Goal: Information Seeking & Learning: Check status

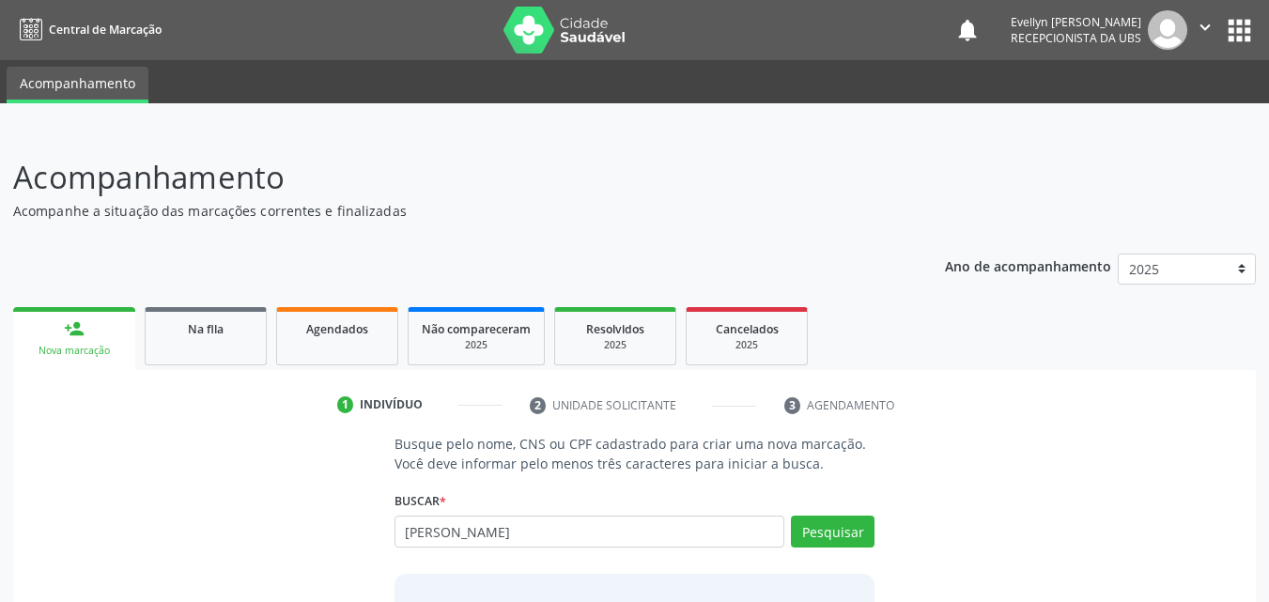
type input "[PERSON_NAME]"
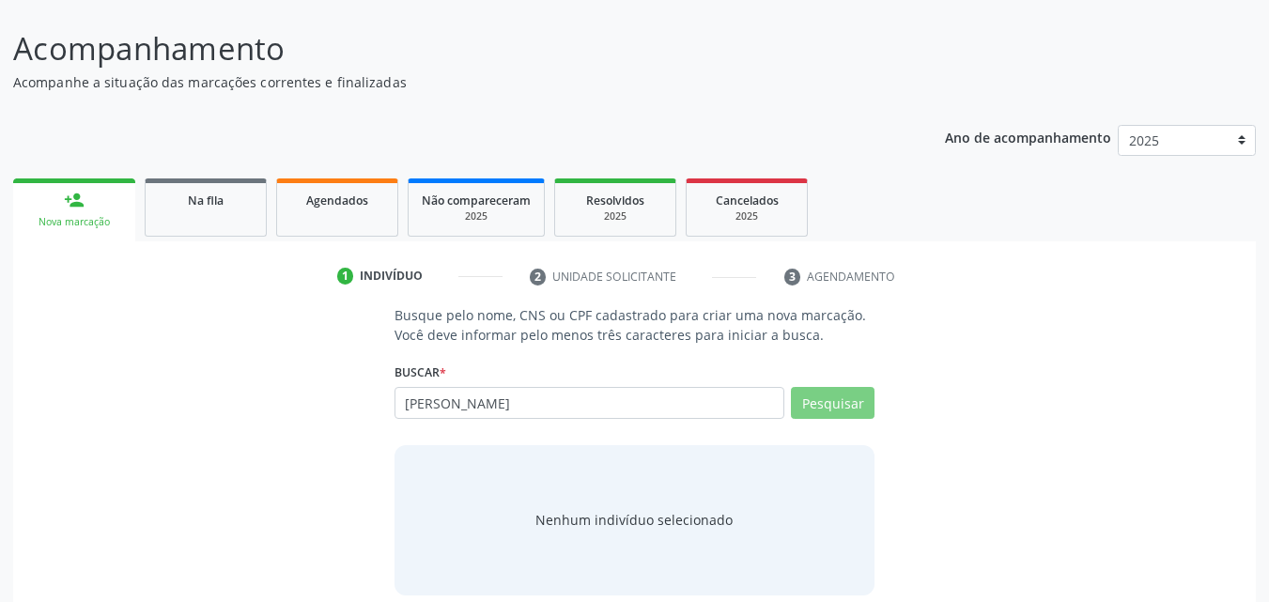
scroll to position [148, 0]
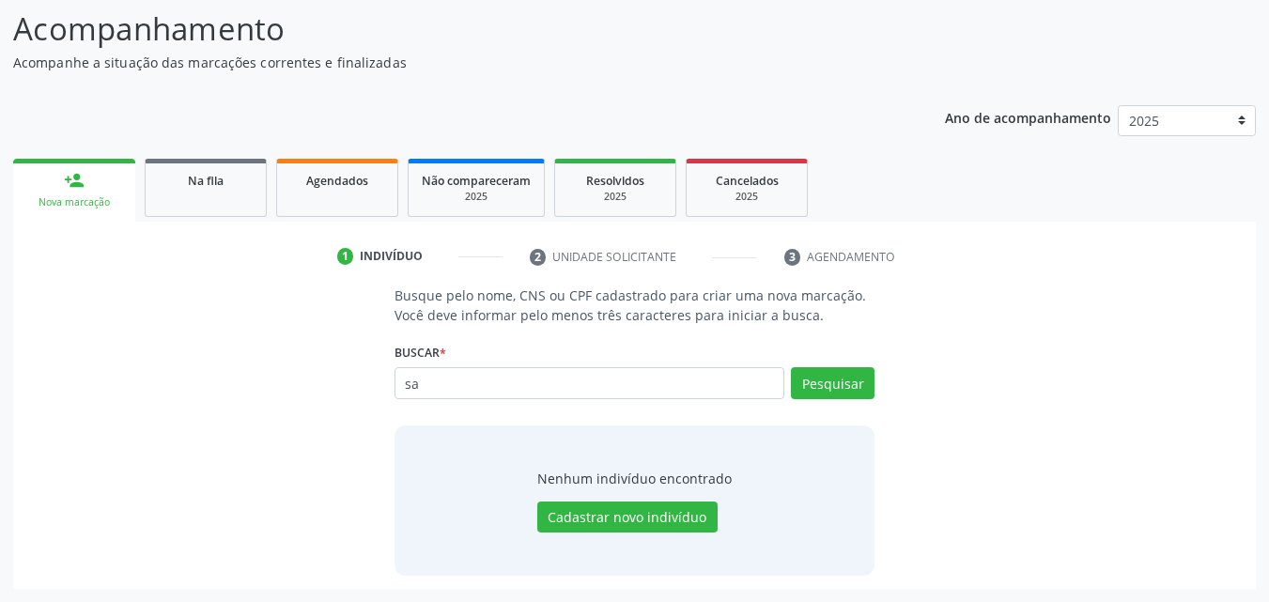
type input "s"
click at [213, 169] on link "Na fila" at bounding box center [206, 188] width 122 height 58
click at [212, 185] on div "Acompanhamento Acompanhe a situação das marcações correntes e finalizadas Relat…" at bounding box center [634, 297] width 1243 height 583
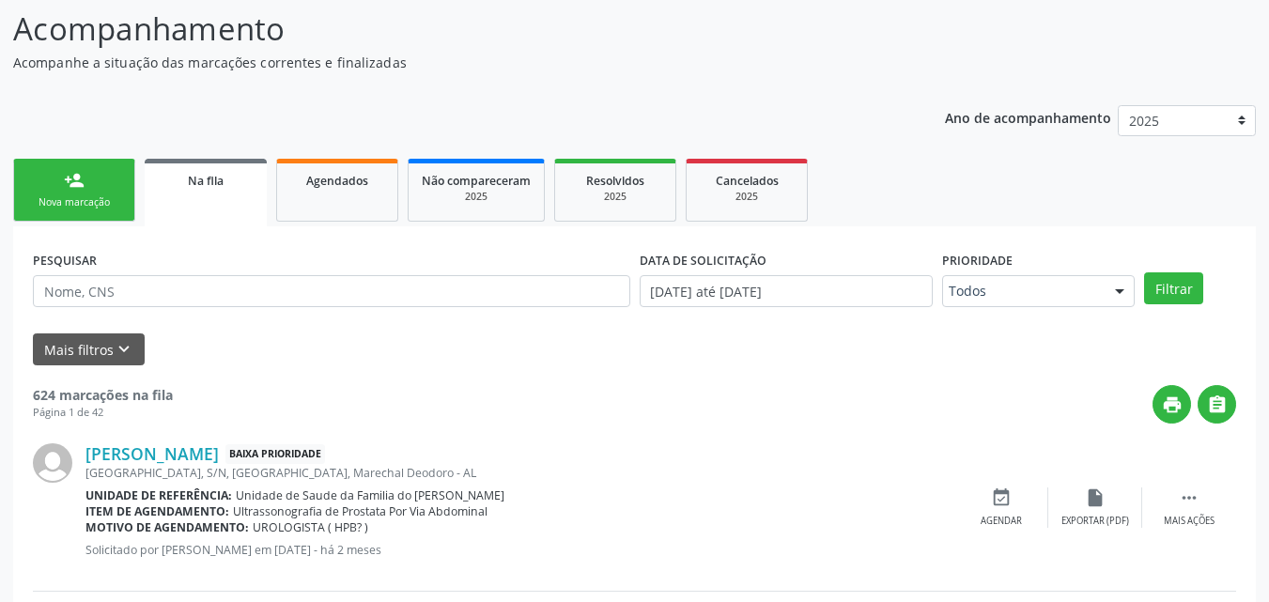
scroll to position [44, 0]
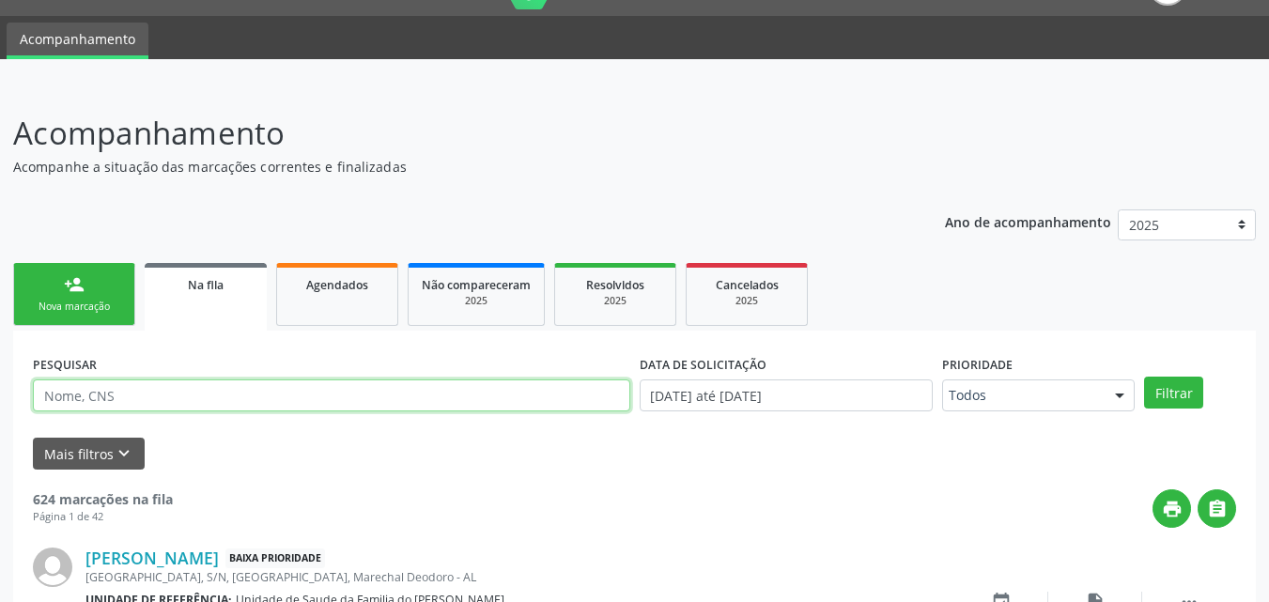
click at [293, 399] on input "text" at bounding box center [331, 395] width 597 height 32
click at [1144, 377] on button "Filtrar" at bounding box center [1173, 393] width 59 height 32
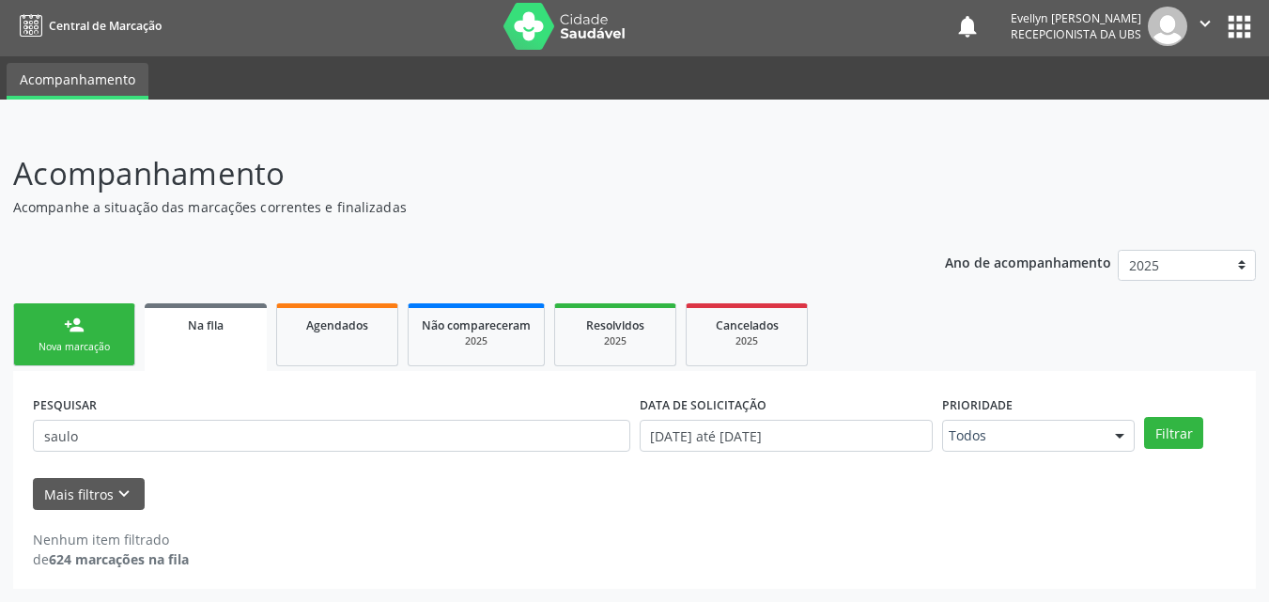
scroll to position [4, 0]
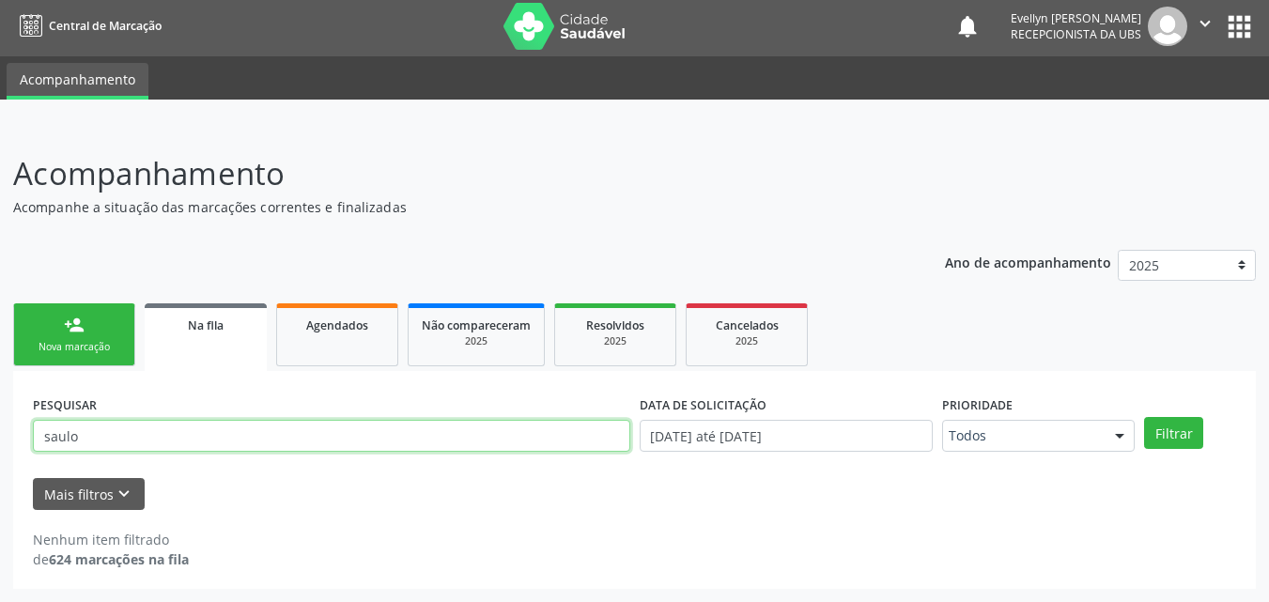
click at [123, 446] on input "saulo" at bounding box center [331, 436] width 597 height 32
click at [114, 428] on input "saulo" at bounding box center [331, 436] width 597 height 32
paste input "570.802.238-81"
click at [1144, 417] on button "Filtrar" at bounding box center [1173, 433] width 59 height 32
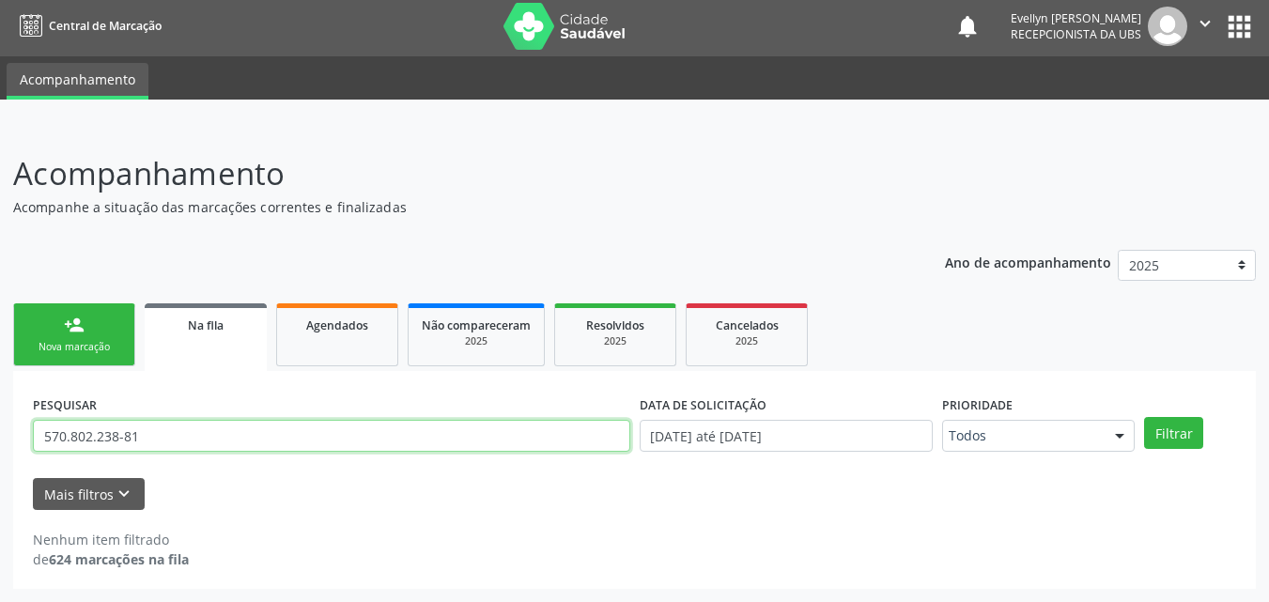
drag, startPoint x: 138, startPoint y: 441, endPoint x: 2, endPoint y: 438, distance: 136.2
click at [2, 438] on div "Acompanhamento Acompanhe a situação das marcações correntes e finalizadas Relat…" at bounding box center [634, 364] width 1269 height 476
paste input "898005951122122"
type input "898005951122122"
click at [1144, 417] on button "Filtrar" at bounding box center [1173, 433] width 59 height 32
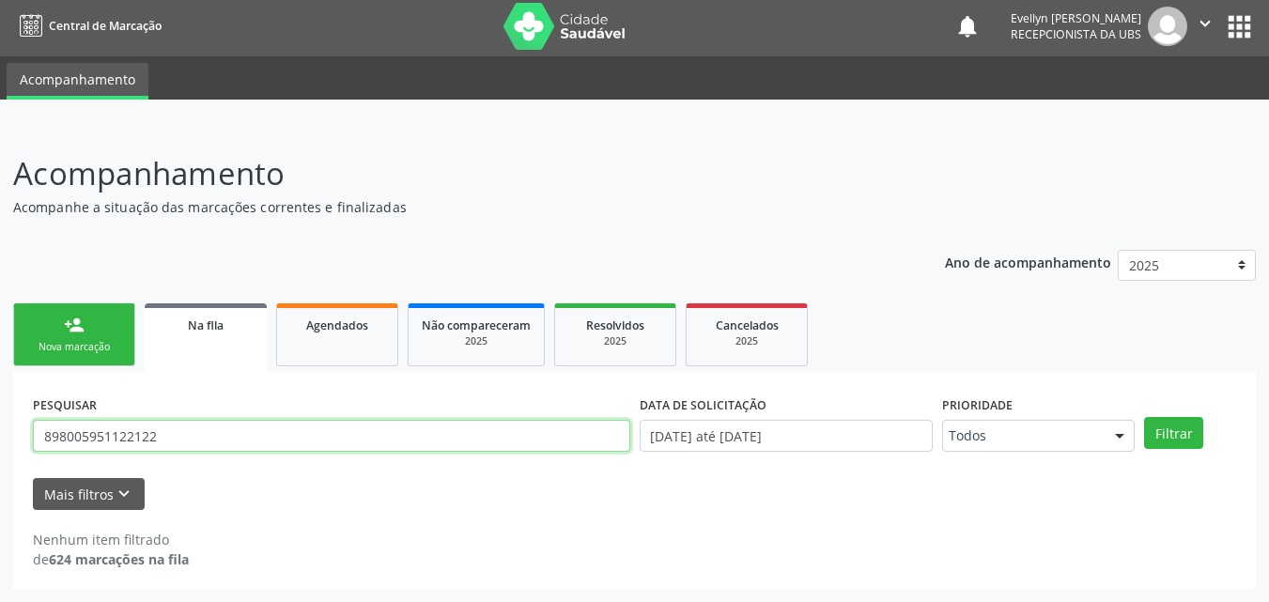
drag, startPoint x: 157, startPoint y: 433, endPoint x: 23, endPoint y: 442, distance: 134.6
click at [23, 442] on div "PESQUISAR 898005951122122 DATA DE SOLICITAÇÃO [DATE] até [DATE] Prioridade Todo…" at bounding box center [634, 480] width 1243 height 218
paste input "[PERSON_NAME]"
click at [1144, 417] on button "Filtrar" at bounding box center [1173, 433] width 59 height 32
click at [143, 436] on input "[PERSON_NAME]" at bounding box center [331, 436] width 597 height 32
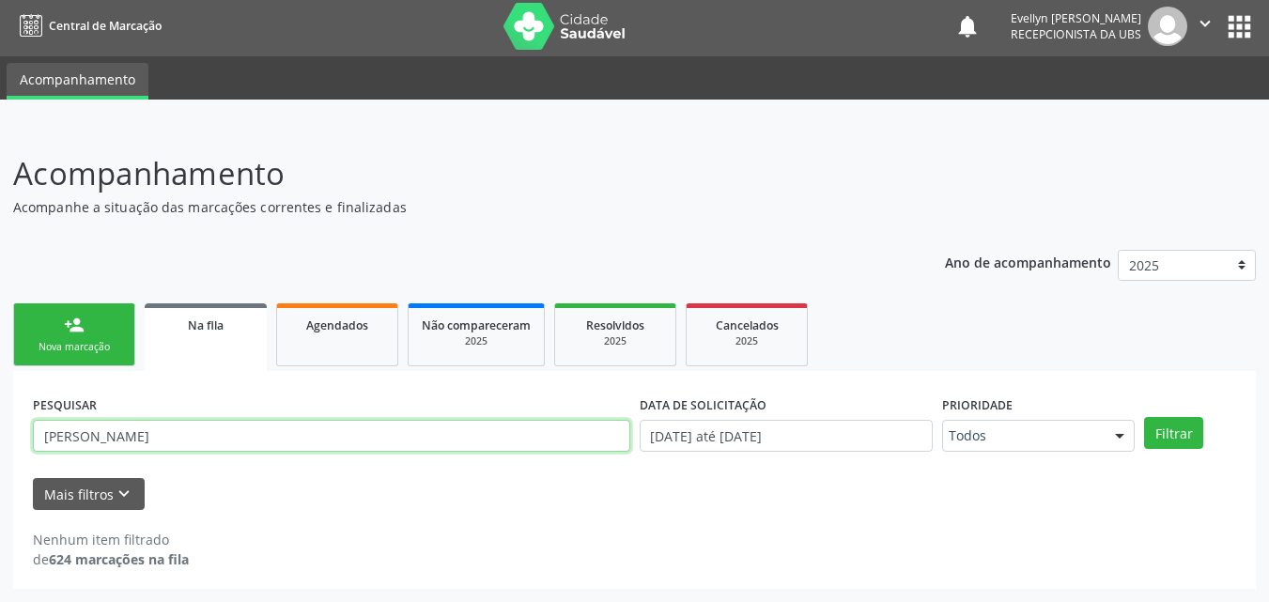
click at [1144, 417] on button "Filtrar" at bounding box center [1173, 433] width 59 height 32
drag, startPoint x: 196, startPoint y: 431, endPoint x: 80, endPoint y: 429, distance: 116.5
click at [80, 429] on input "[PERSON_NAME]" at bounding box center [331, 436] width 597 height 32
type input "Saulo"
click at [1144, 417] on button "Filtrar" at bounding box center [1173, 433] width 59 height 32
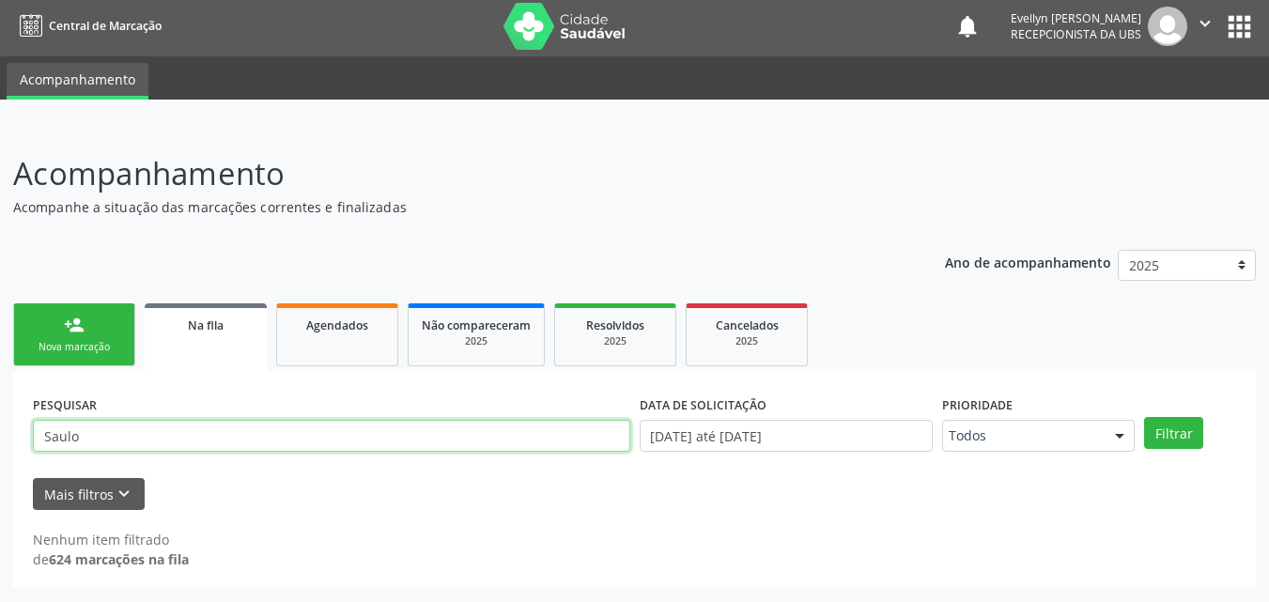
click at [85, 443] on input "Saulo" at bounding box center [331, 436] width 597 height 32
type input "898005951122122"
click at [1144, 417] on button "Filtrar" at bounding box center [1173, 433] width 59 height 32
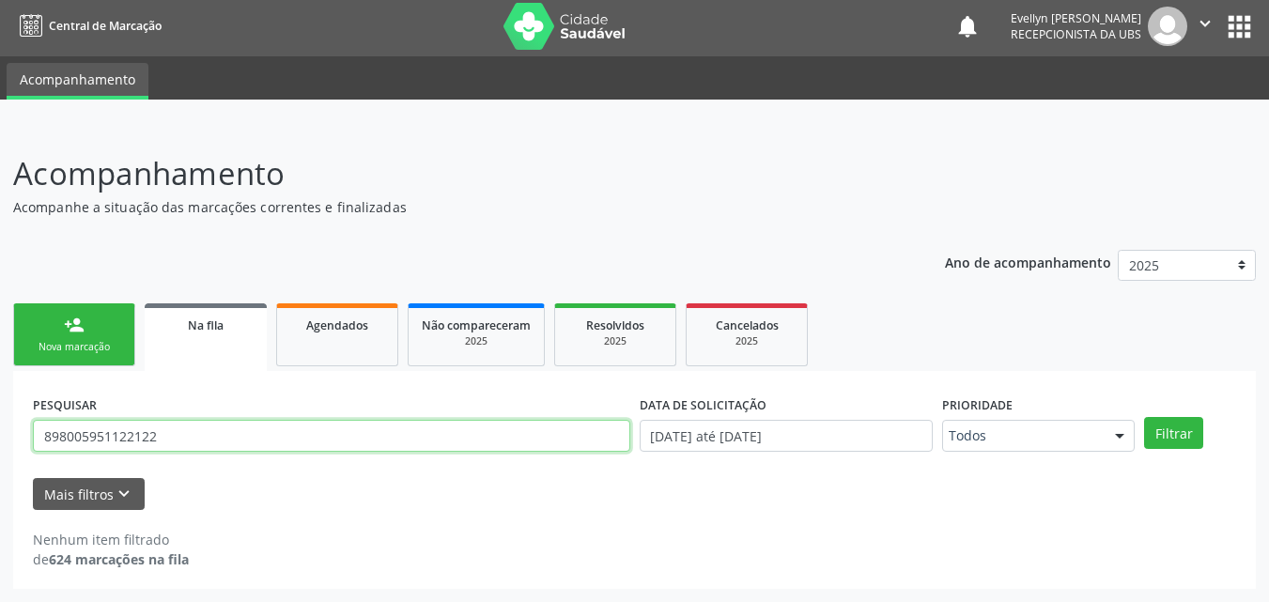
drag, startPoint x: 165, startPoint y: 443, endPoint x: 0, endPoint y: 440, distance: 165.3
click at [0, 440] on div "Acompanhamento Acompanhe a situação das marcações correntes e finalizadas Relat…" at bounding box center [634, 364] width 1269 height 476
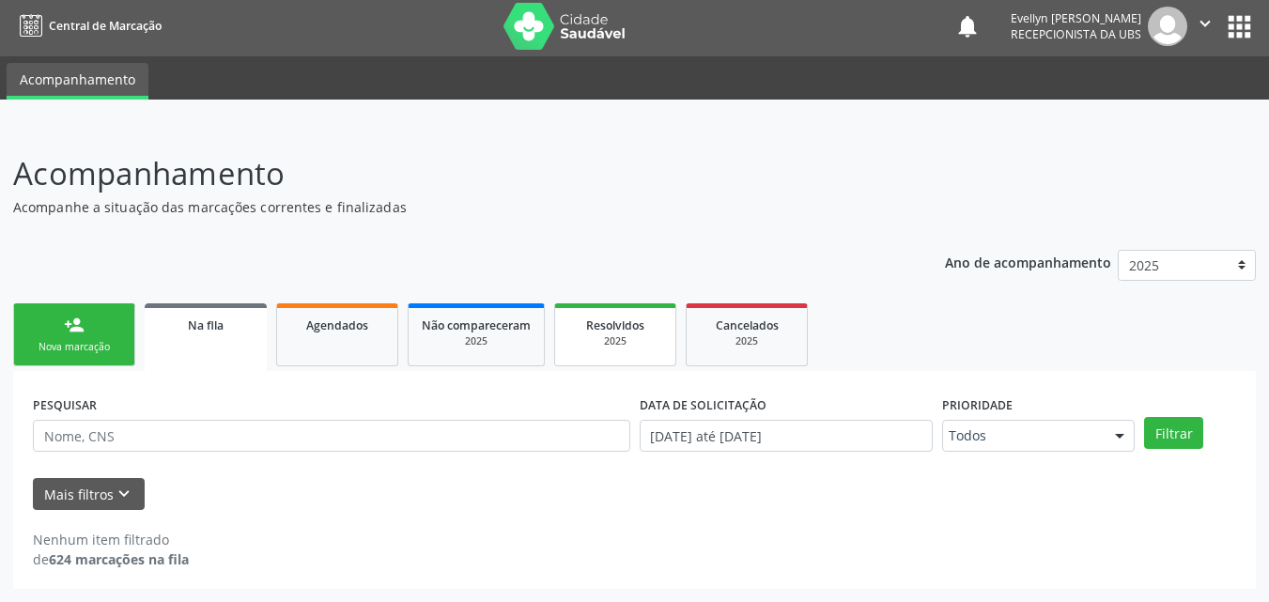
click at [631, 334] on div "2025" at bounding box center [615, 341] width 94 height 14
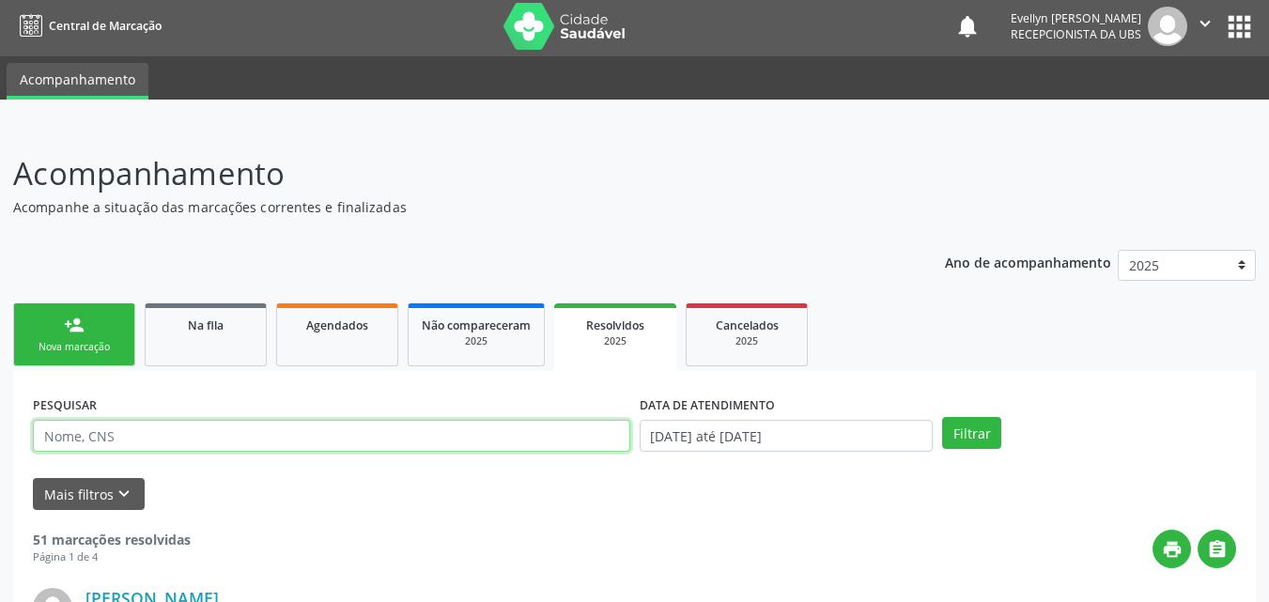
click at [539, 430] on input "text" at bounding box center [331, 436] width 597 height 32
type input "saulo"
click at [942, 417] on button "Filtrar" at bounding box center [971, 433] width 59 height 32
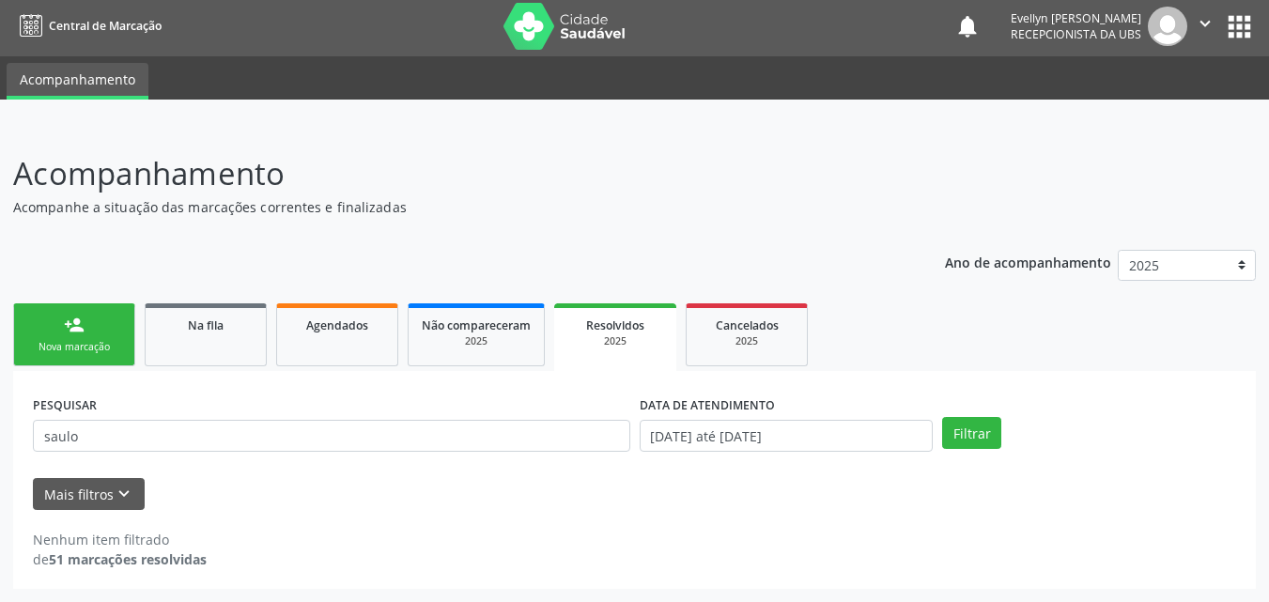
click at [811, 487] on div "Mais filtros keyboard_arrow_down" at bounding box center [634, 494] width 1213 height 33
click at [735, 334] on div "2025" at bounding box center [747, 341] width 94 height 14
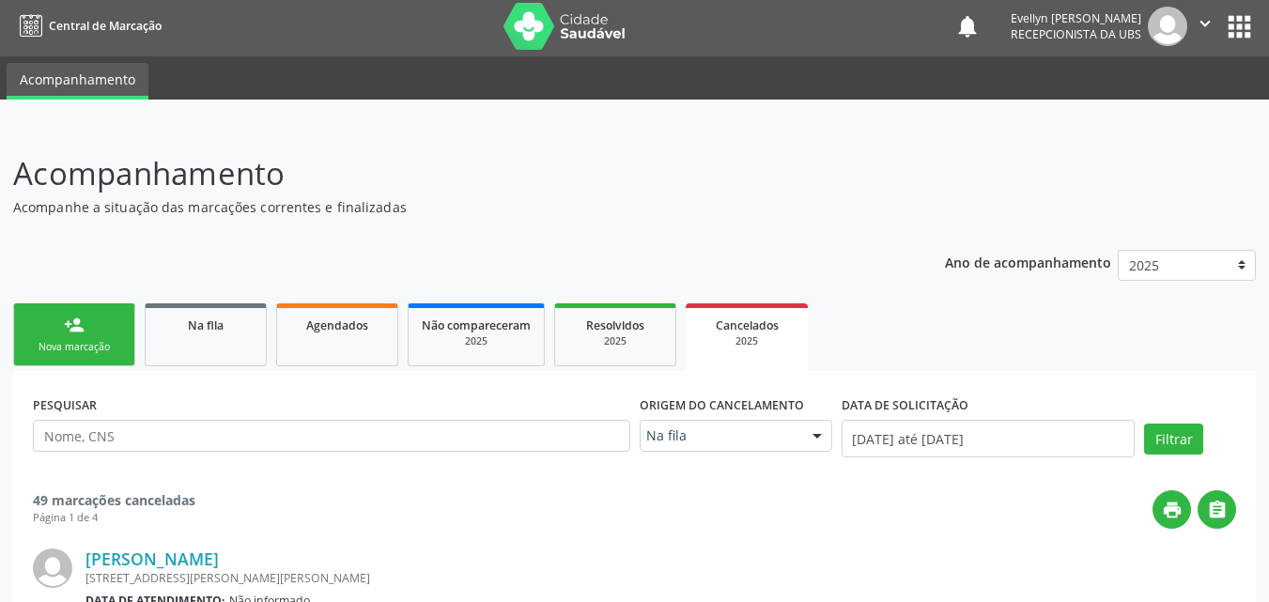
click at [739, 317] on div "Cancelados" at bounding box center [747, 325] width 96 height 20
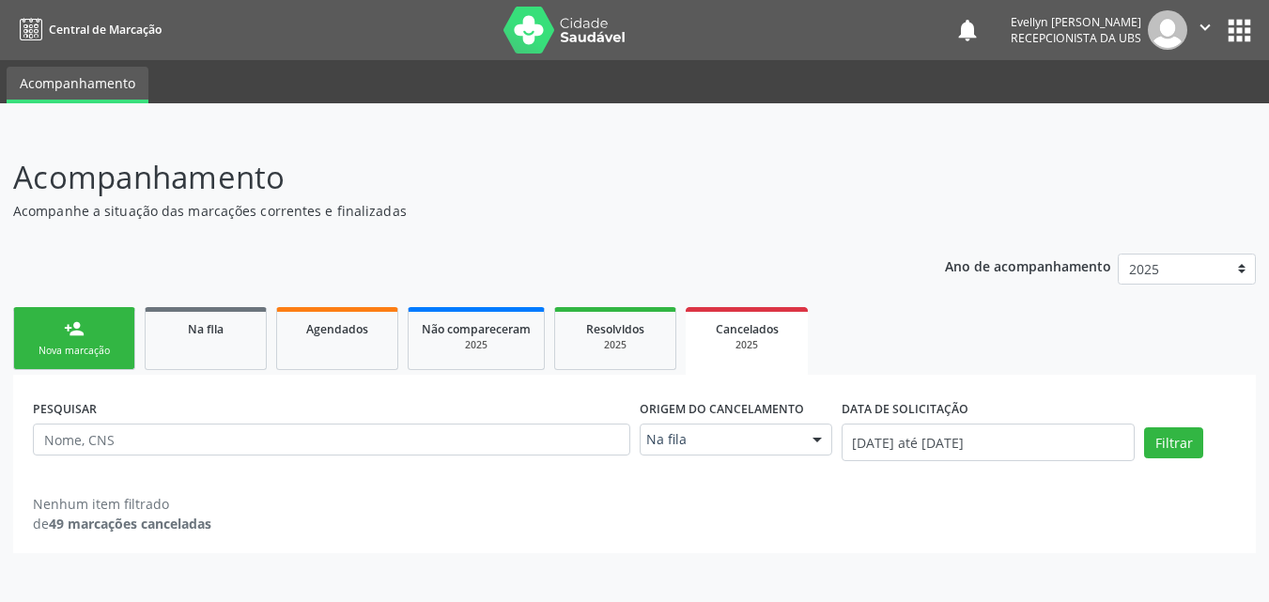
scroll to position [0, 0]
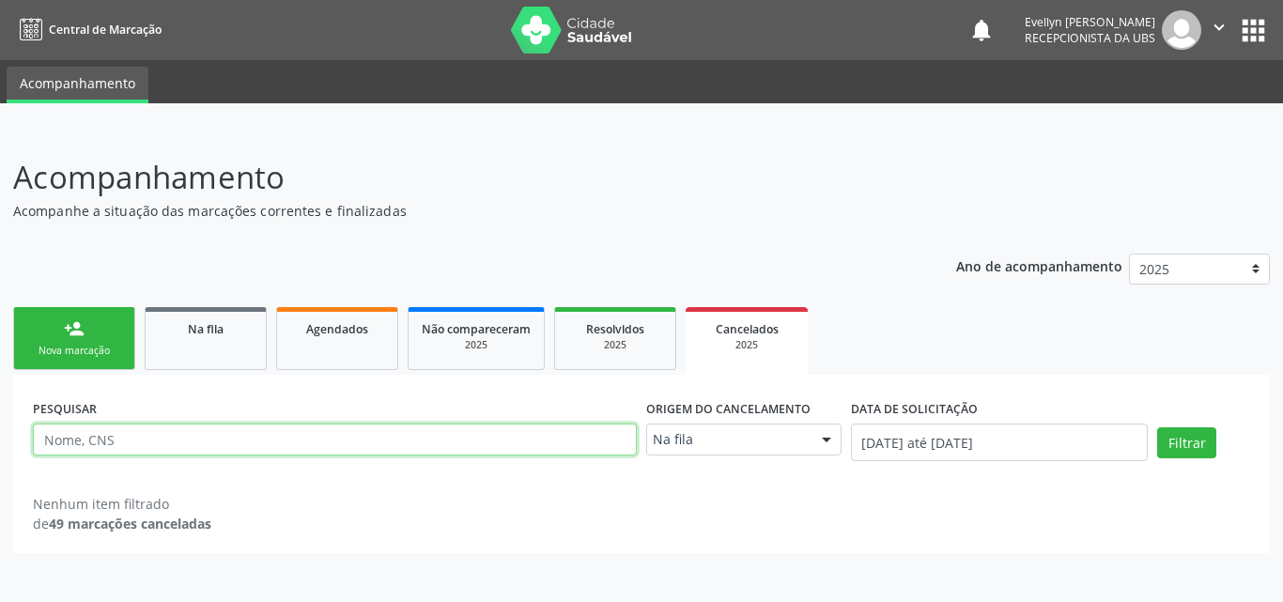
click at [486, 437] on input "text" at bounding box center [335, 440] width 604 height 32
type input "saulo"
click at [1157, 427] on button "Filtrar" at bounding box center [1186, 443] width 59 height 32
click at [166, 449] on input "saulo" at bounding box center [335, 440] width 604 height 32
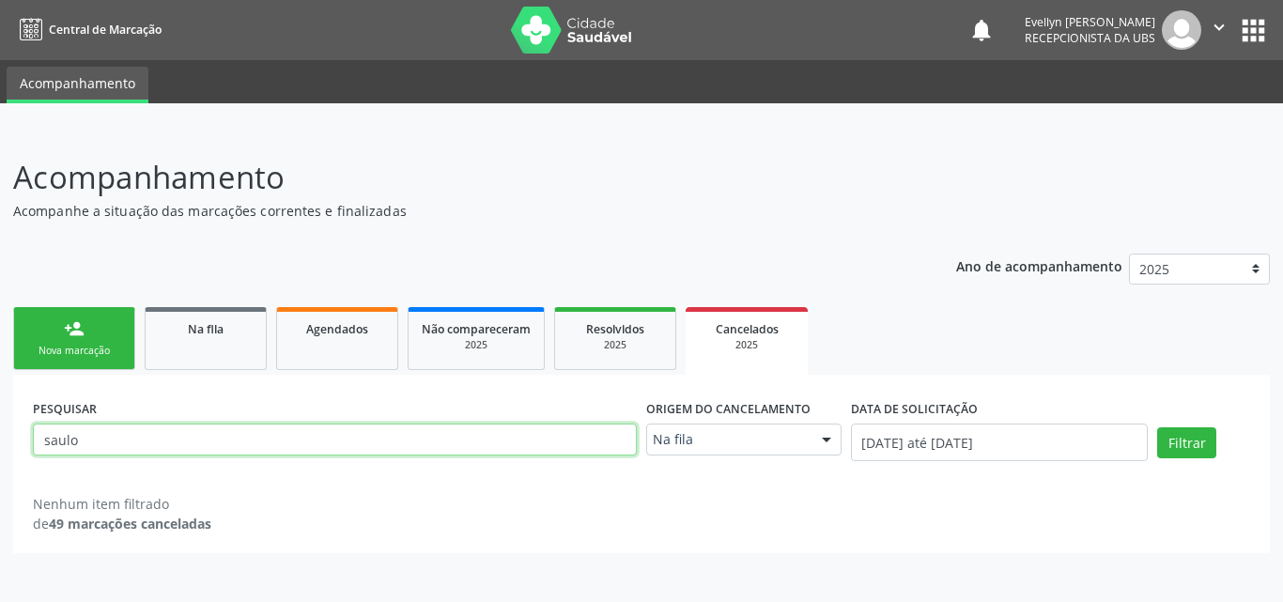
click at [166, 449] on input "saulo" at bounding box center [335, 440] width 604 height 32
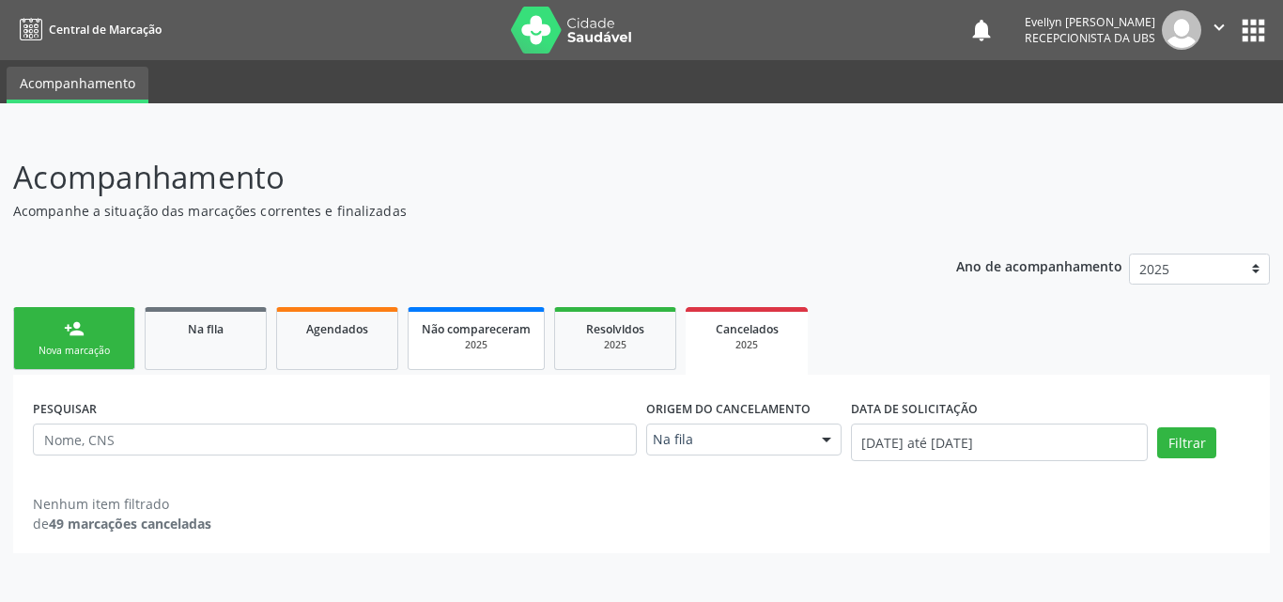
click at [449, 327] on span "Não compareceram" at bounding box center [476, 329] width 109 height 16
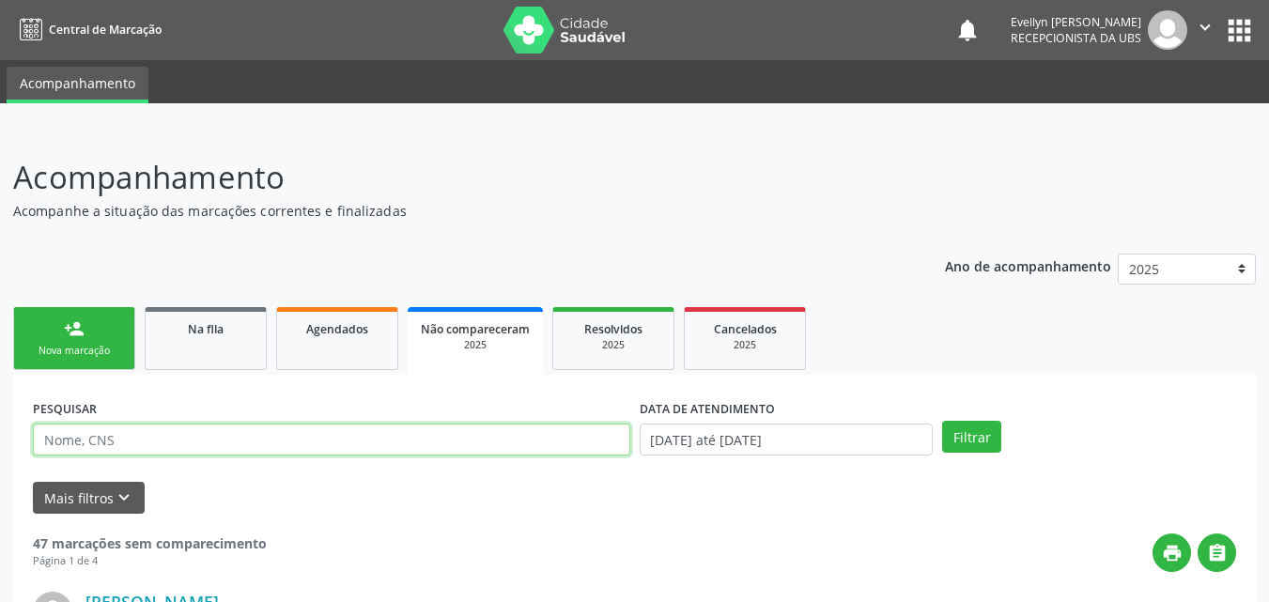
click at [253, 441] on input "text" at bounding box center [331, 440] width 597 height 32
type input "saulo"
click at [942, 421] on button "Filtrar" at bounding box center [971, 437] width 59 height 32
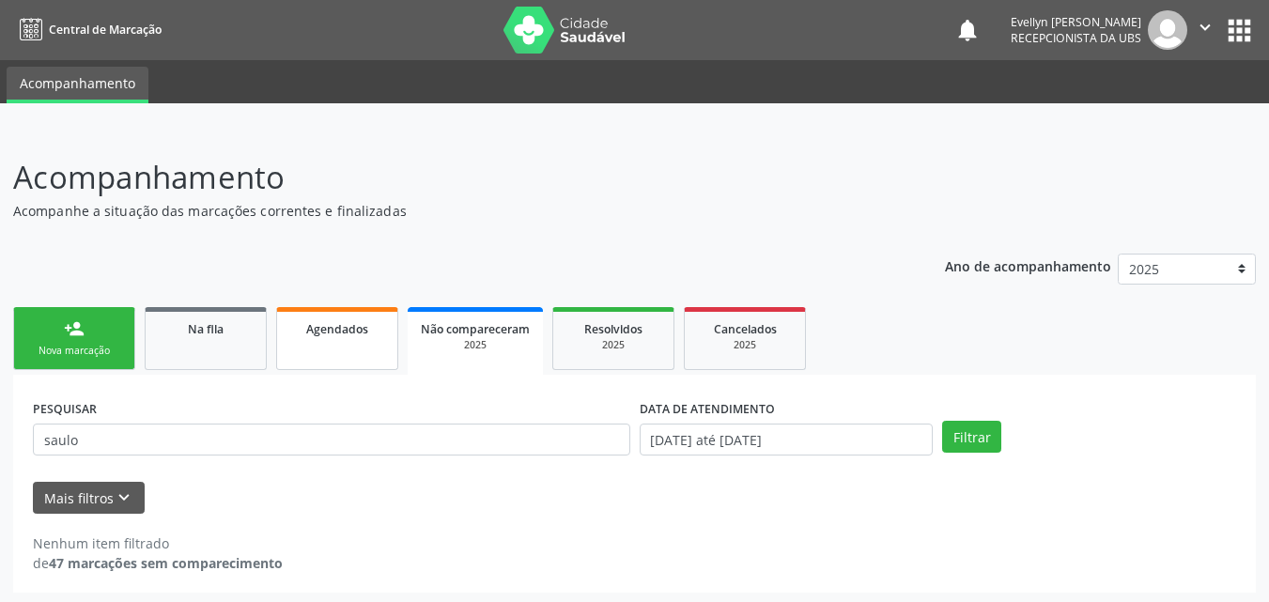
click at [304, 333] on div "Agendados" at bounding box center [337, 328] width 94 height 20
click at [203, 346] on link "Na fila" at bounding box center [206, 338] width 122 height 63
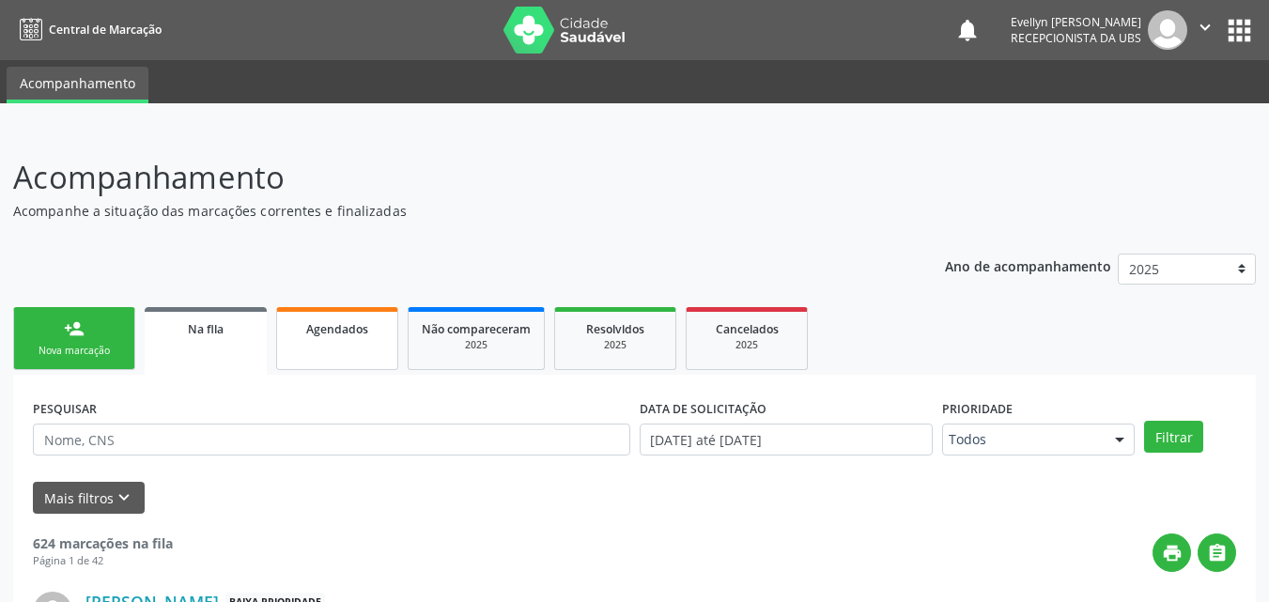
click at [322, 332] on span "Agendados" at bounding box center [337, 329] width 62 height 16
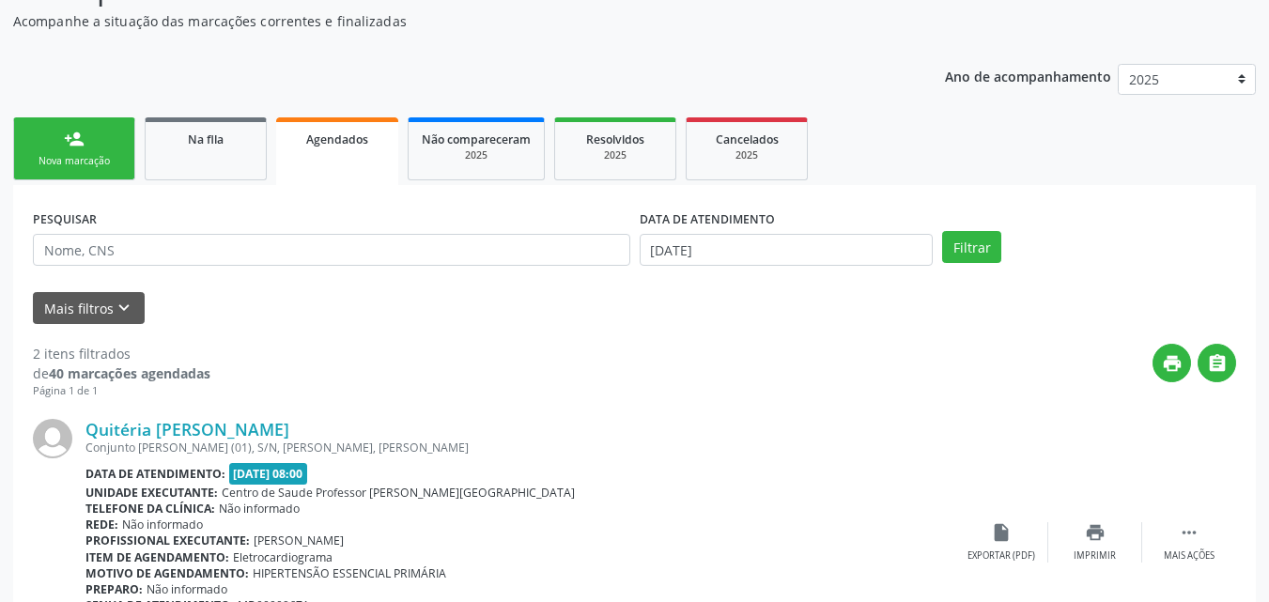
scroll to position [145, 0]
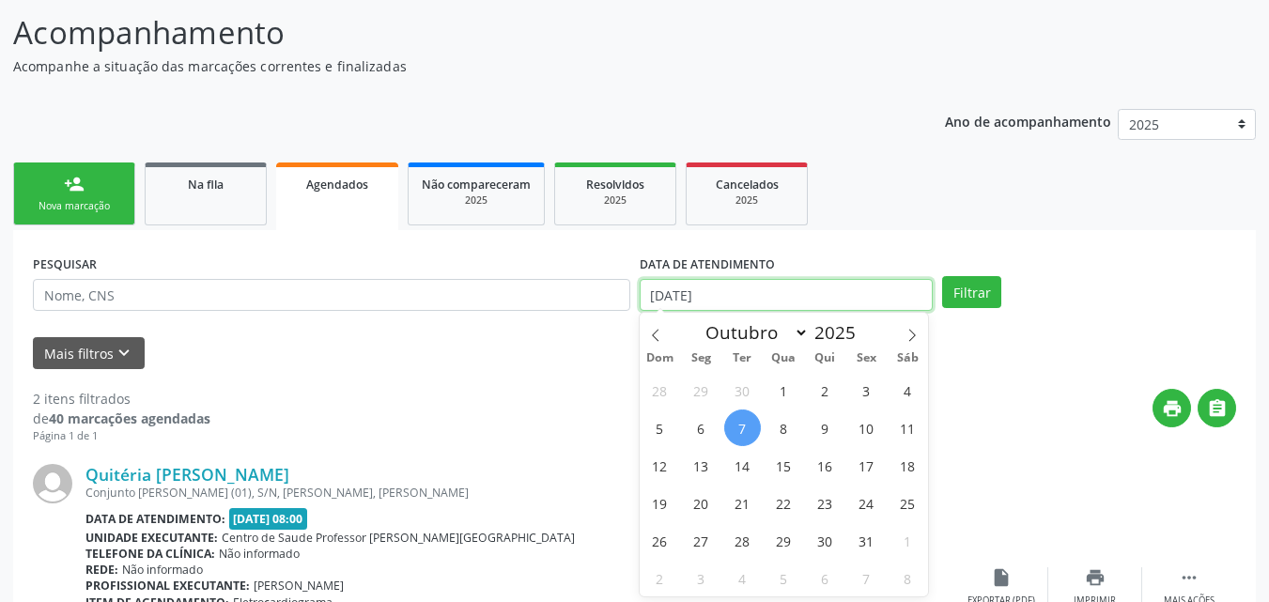
click at [706, 291] on input "[DATE]" at bounding box center [787, 295] width 294 height 32
click at [791, 387] on span "1" at bounding box center [783, 390] width 37 height 37
type input "01/10/2025"
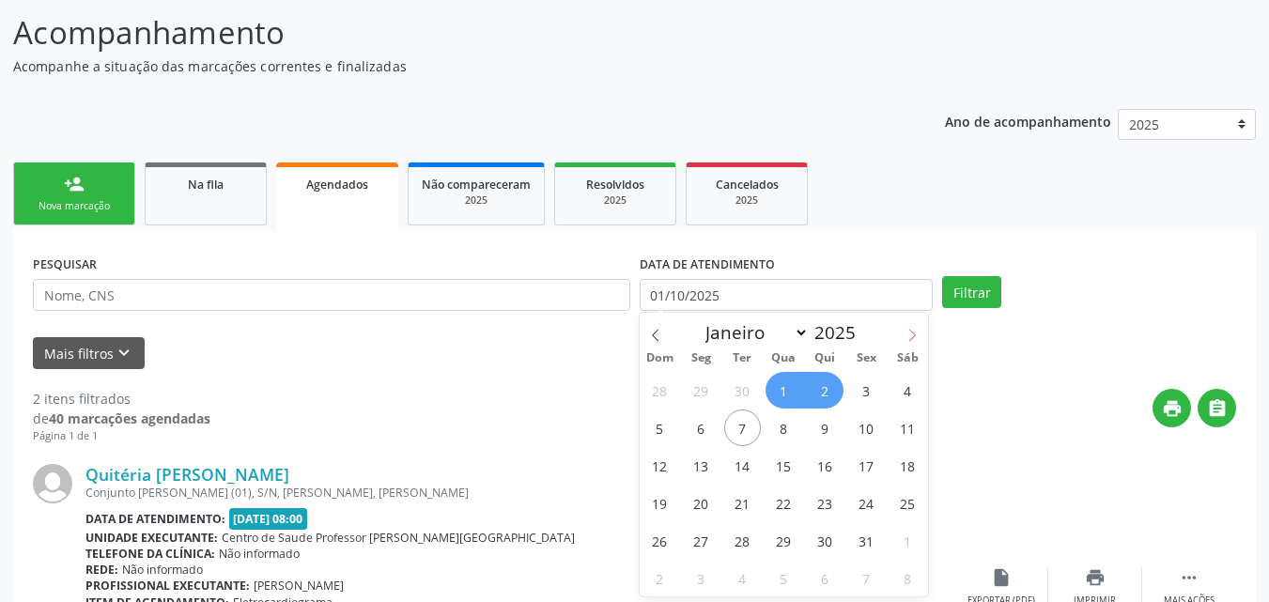
click at [906, 342] on span at bounding box center [912, 329] width 32 height 32
select select "10"
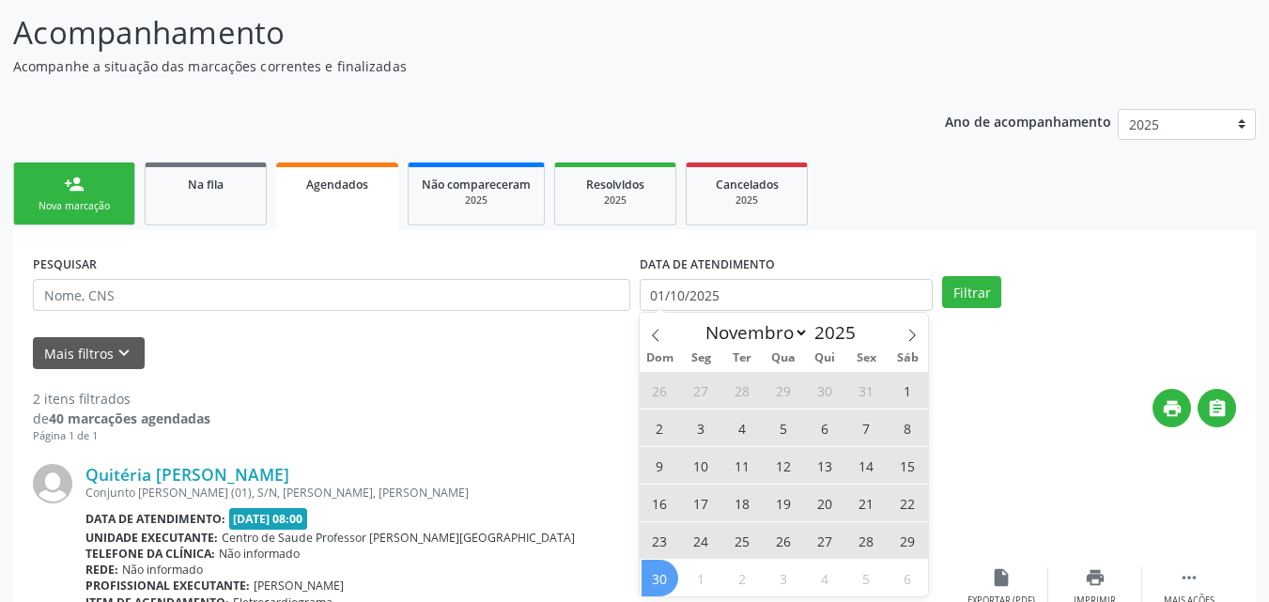
click at [667, 570] on span "30" at bounding box center [660, 578] width 37 height 37
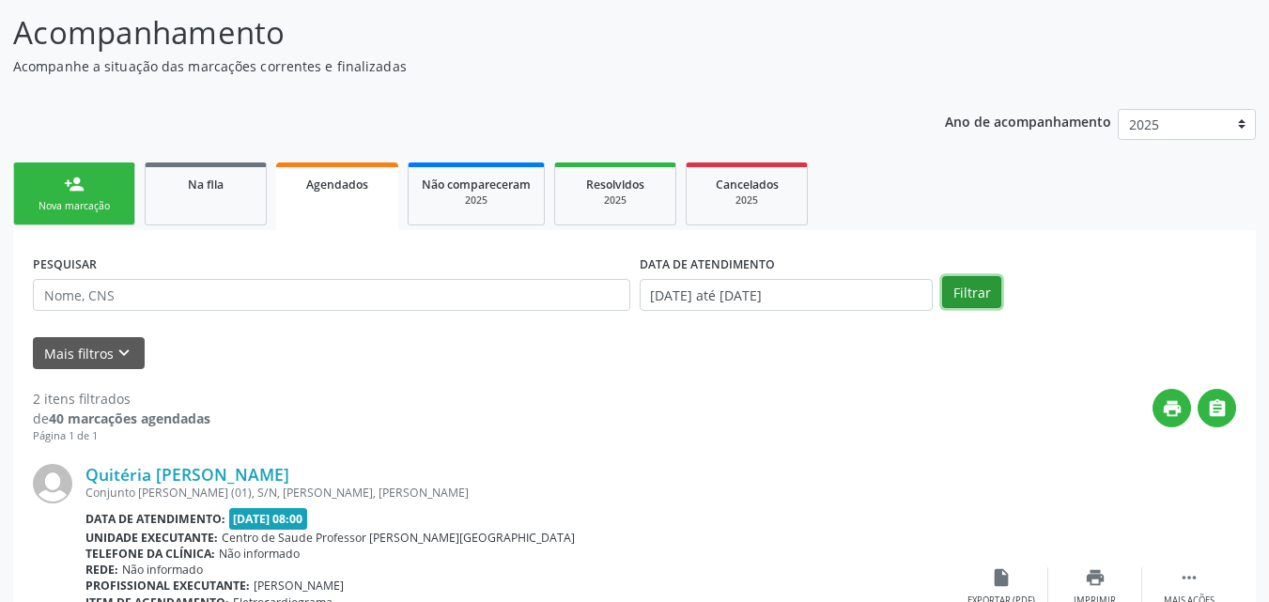
click at [965, 281] on button "Filtrar" at bounding box center [971, 292] width 59 height 32
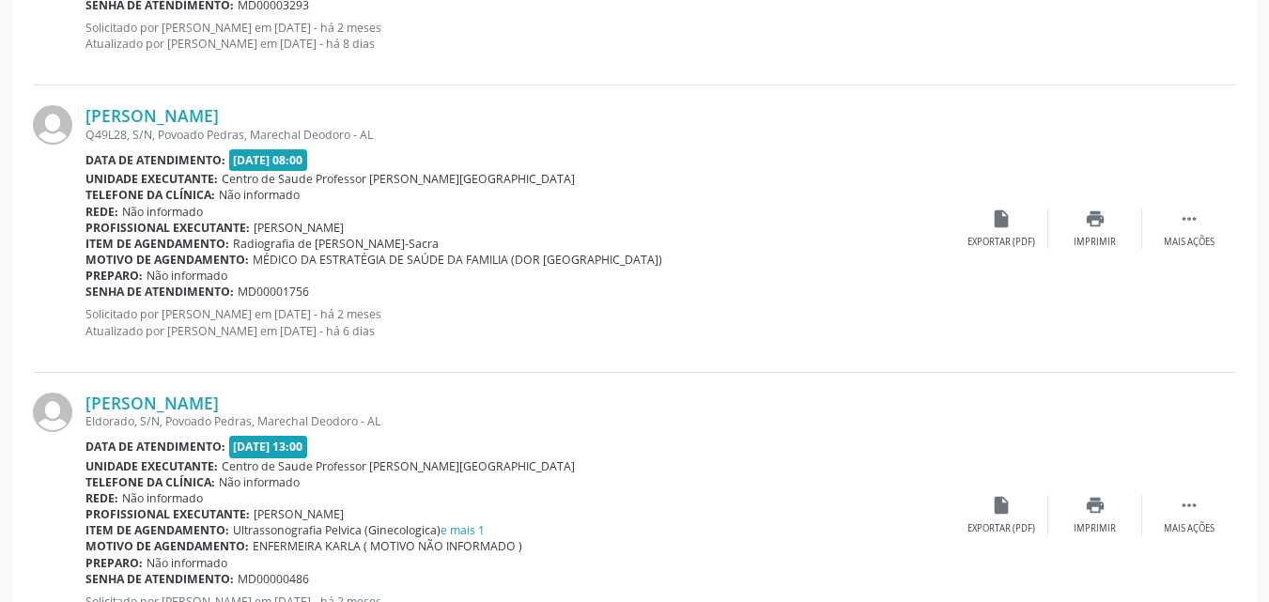
scroll to position [4376, 0]
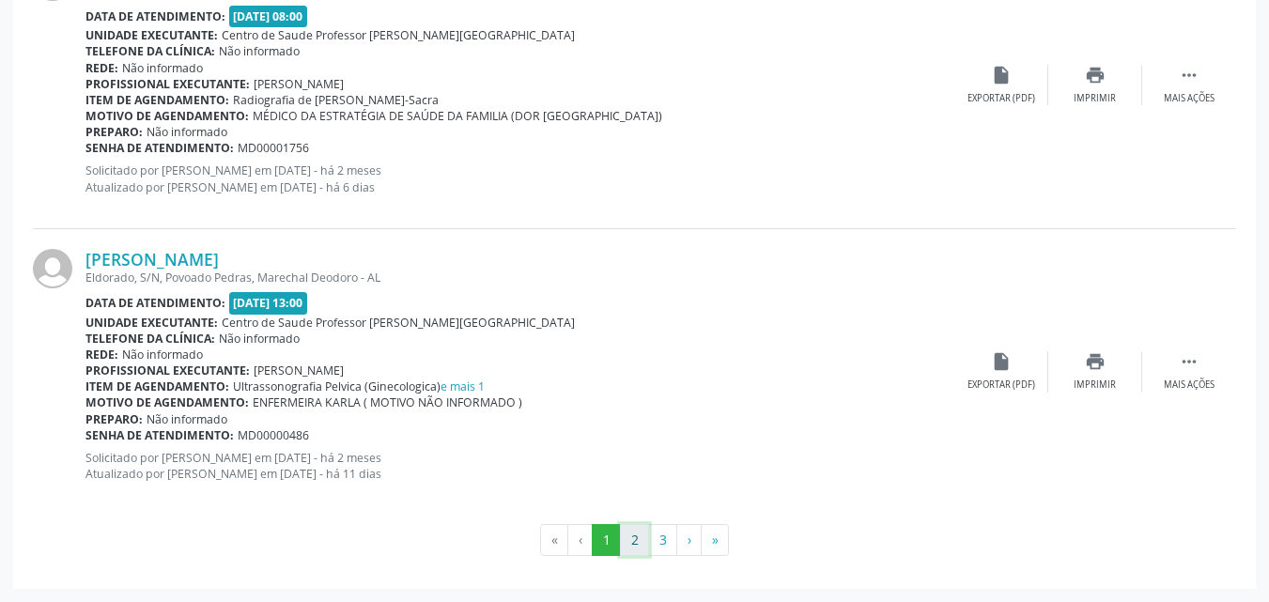
click at [640, 542] on button "2" at bounding box center [634, 540] width 29 height 32
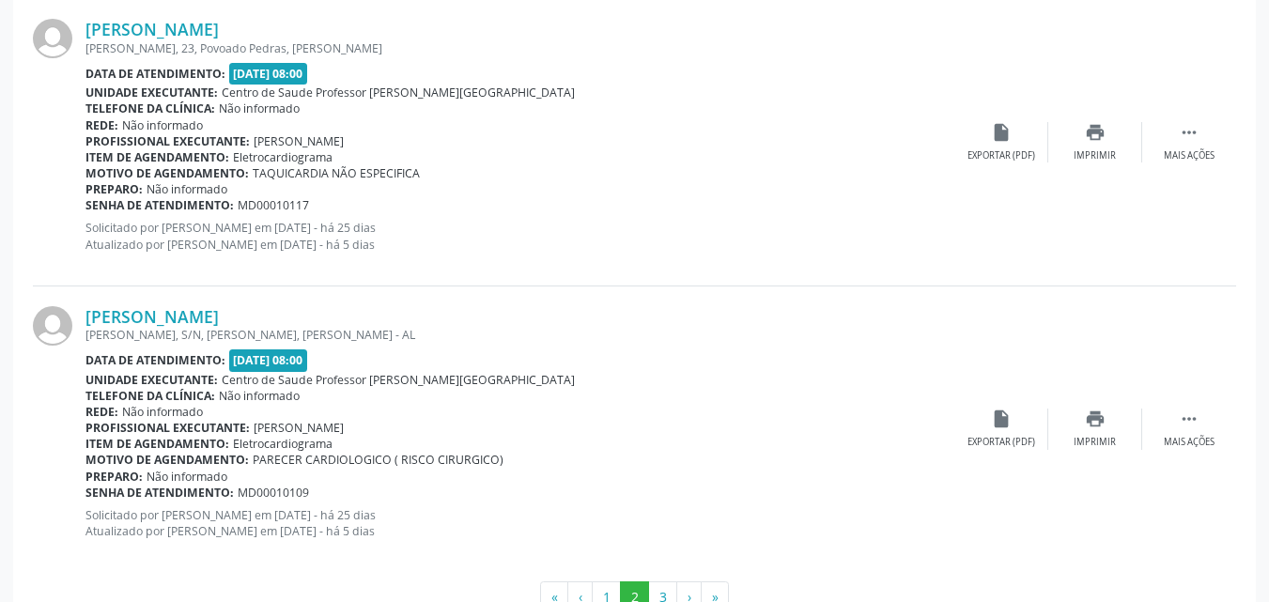
scroll to position [4335, 0]
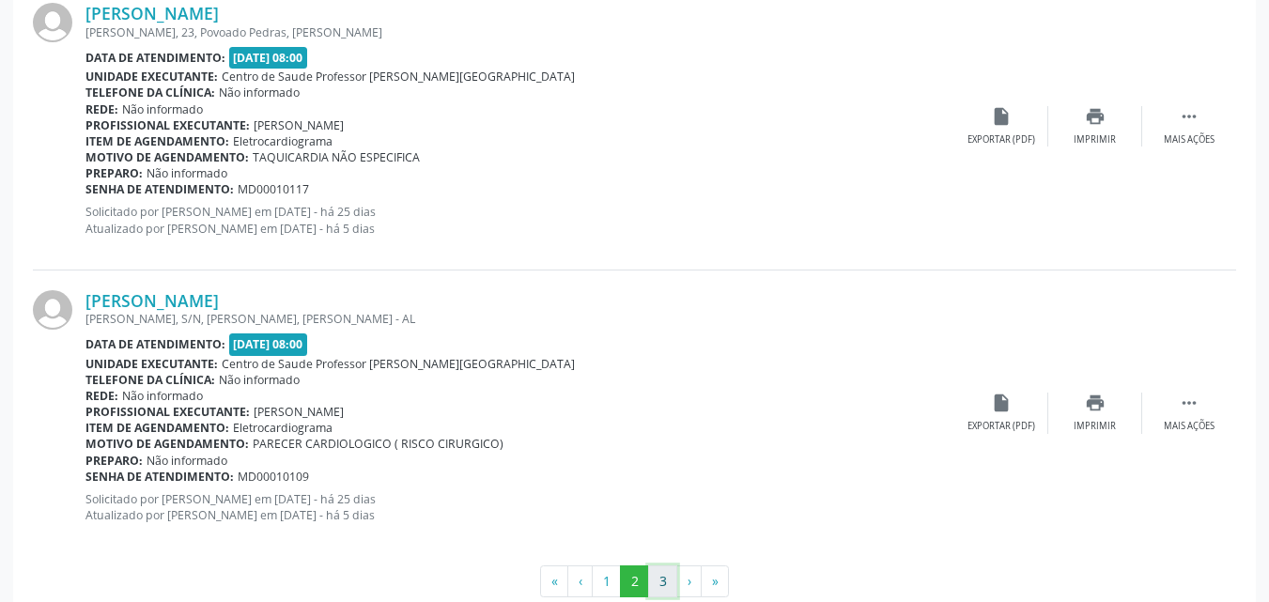
click at [667, 575] on button "3" at bounding box center [662, 581] width 29 height 32
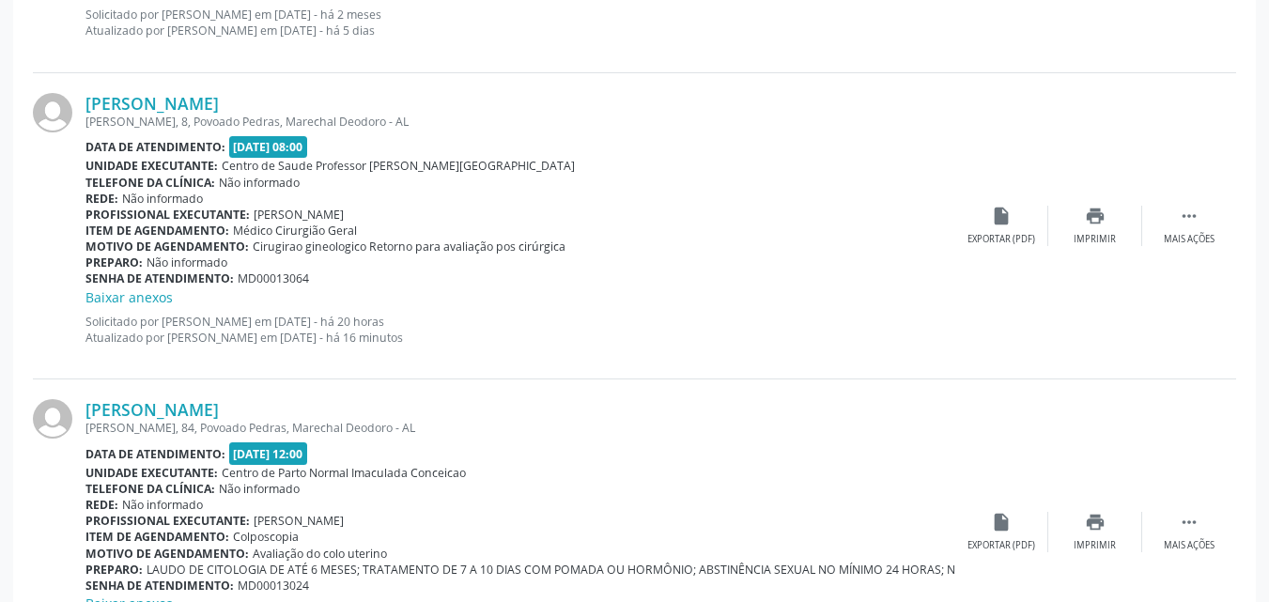
scroll to position [2247, 0]
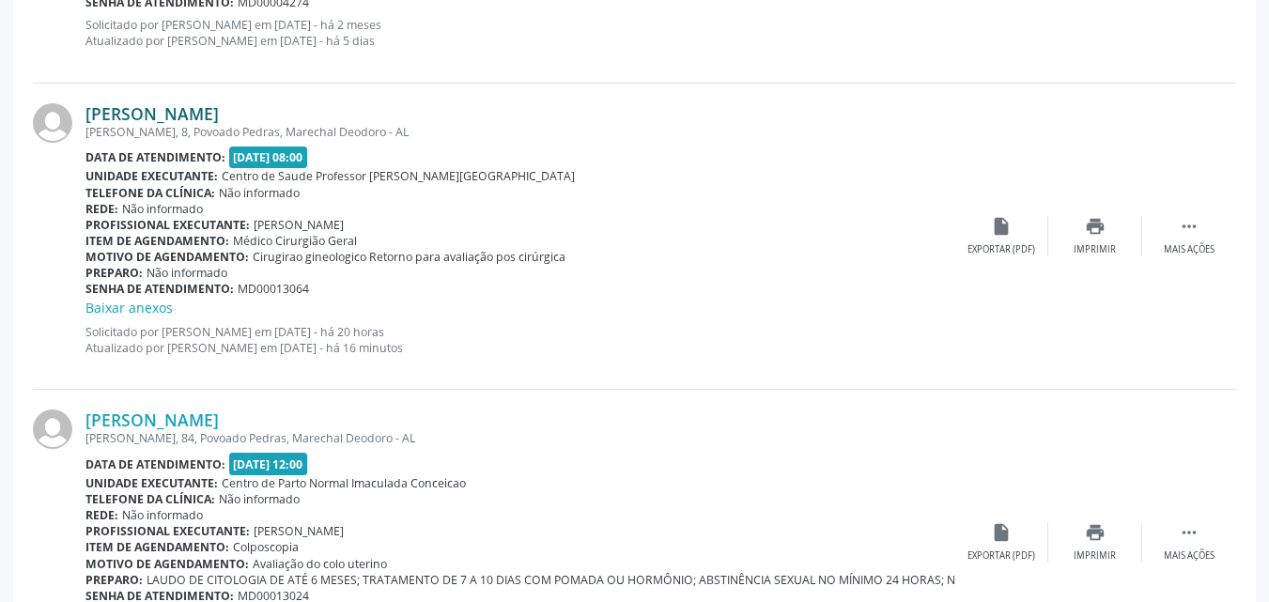
click at [212, 120] on link "[PERSON_NAME]" at bounding box center [151, 113] width 133 height 21
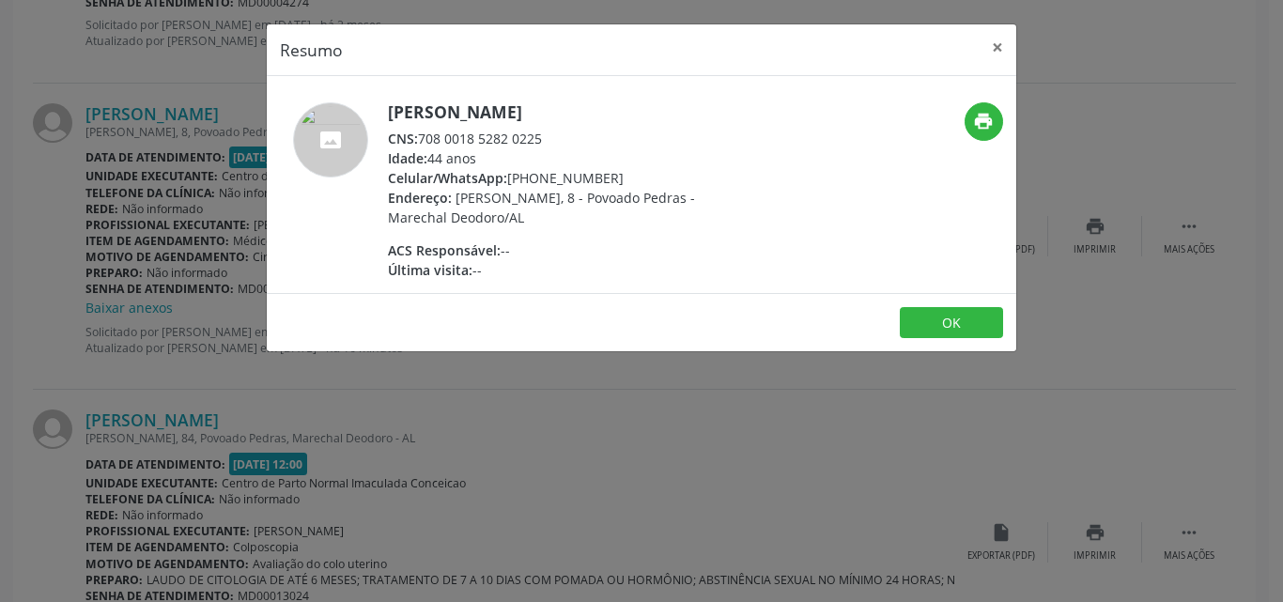
drag, startPoint x: 549, startPoint y: 138, endPoint x: 420, endPoint y: 132, distance: 128.8
click at [420, 132] on div "CNS: 708 0018 5282 0225" at bounding box center [570, 139] width 365 height 20
copy div "708 0018 5282 0225"
click at [989, 52] on button "×" at bounding box center [998, 47] width 38 height 46
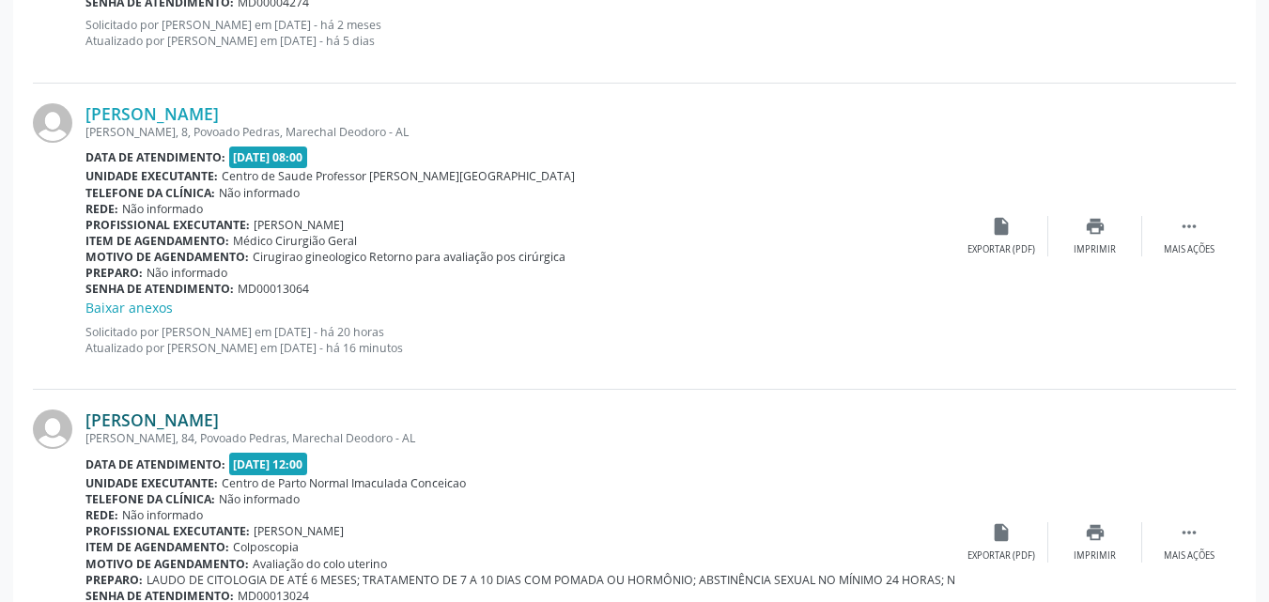
click at [173, 419] on link "[PERSON_NAME]" at bounding box center [151, 420] width 133 height 21
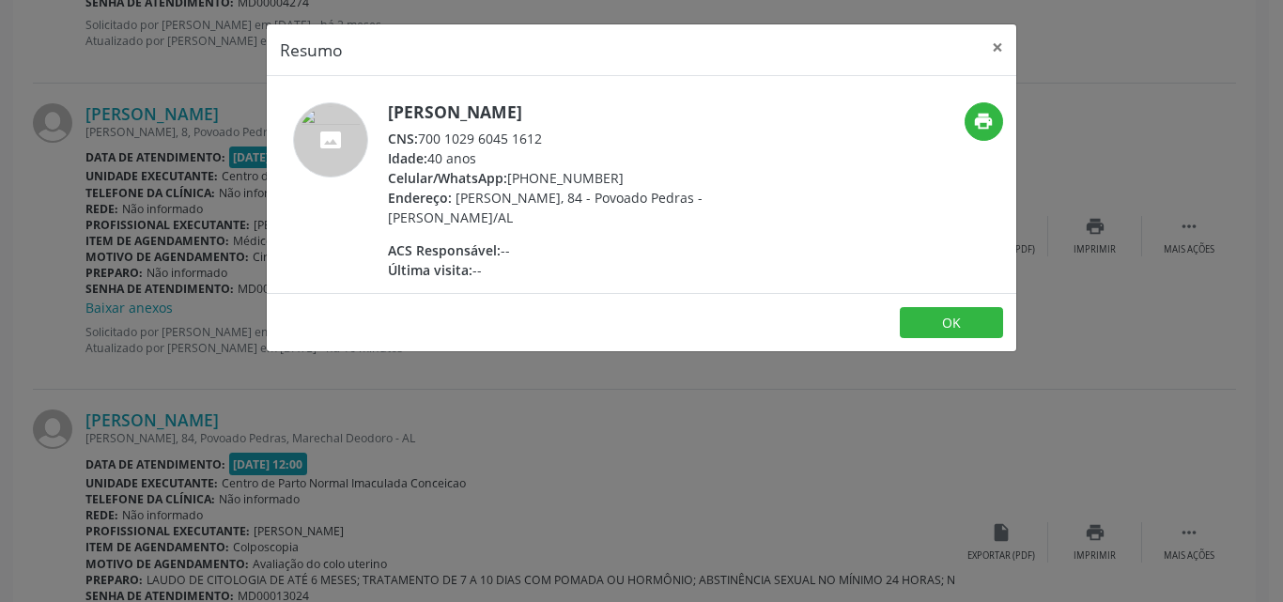
drag, startPoint x: 667, startPoint y: 109, endPoint x: 484, endPoint y: 106, distance: 183.2
click at [484, 106] on h5 "[PERSON_NAME]" at bounding box center [570, 112] width 365 height 20
drag, startPoint x: 556, startPoint y: 132, endPoint x: 419, endPoint y: 140, distance: 137.3
click at [419, 140] on div "CNS: 700 1029 6045 1612" at bounding box center [570, 139] width 365 height 20
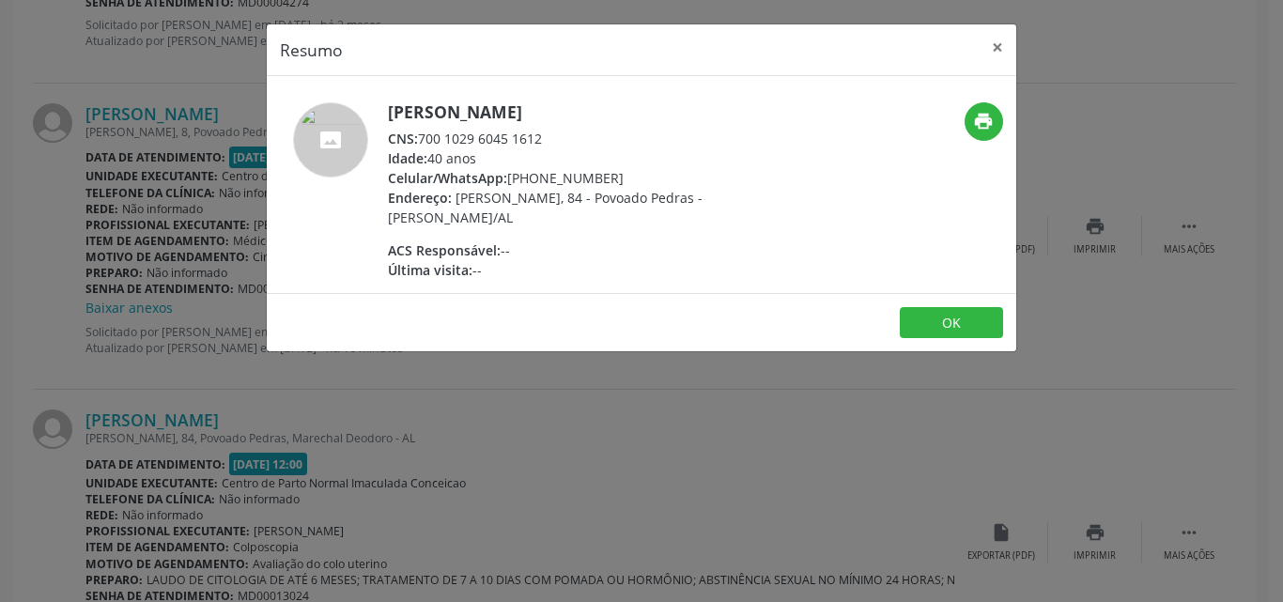
copy div "700 1029 6045 1612"
click at [421, 437] on div "Resumo × [PERSON_NAME] CNS: 700 1029 6045 1612 Idade: 40 anos Celular/WhatsApp:…" at bounding box center [641, 301] width 1283 height 602
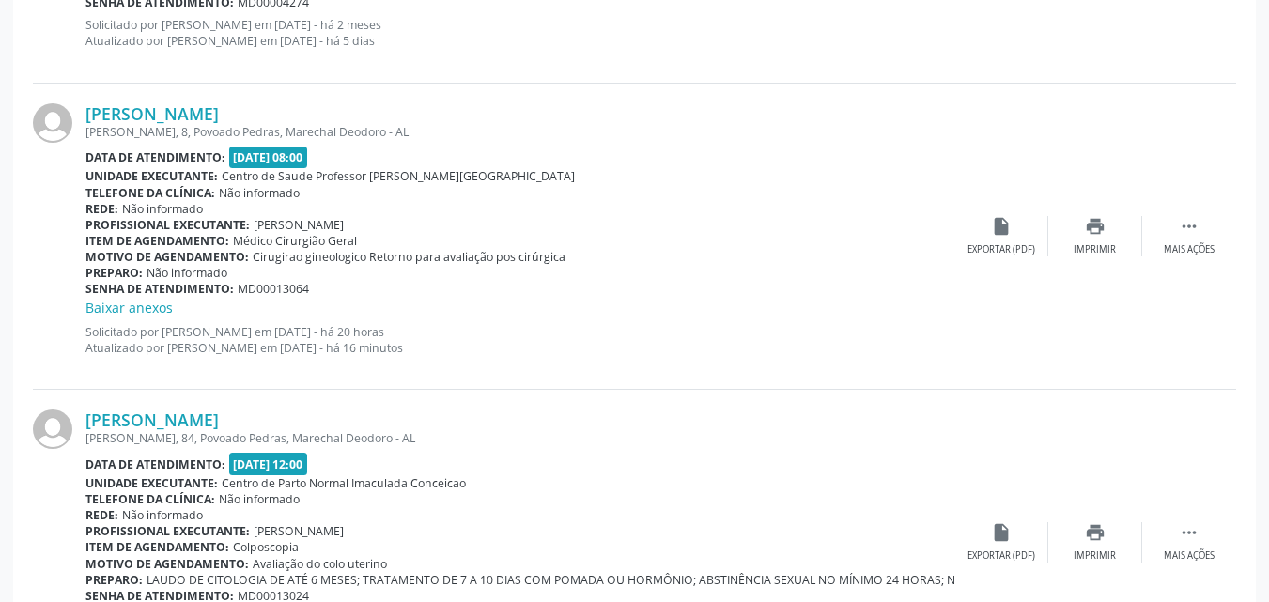
click at [759, 132] on div "[PERSON_NAME], 8, Povoado Pedras, Marechal Deodoro - AL" at bounding box center [519, 132] width 869 height 16
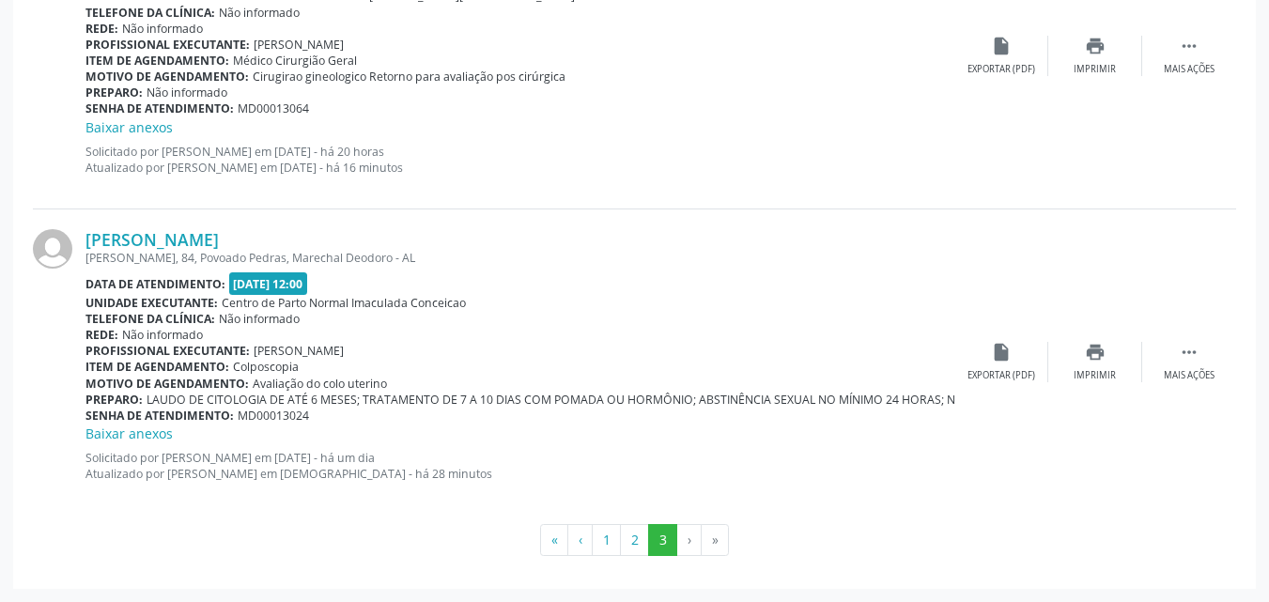
scroll to position [2422, 0]
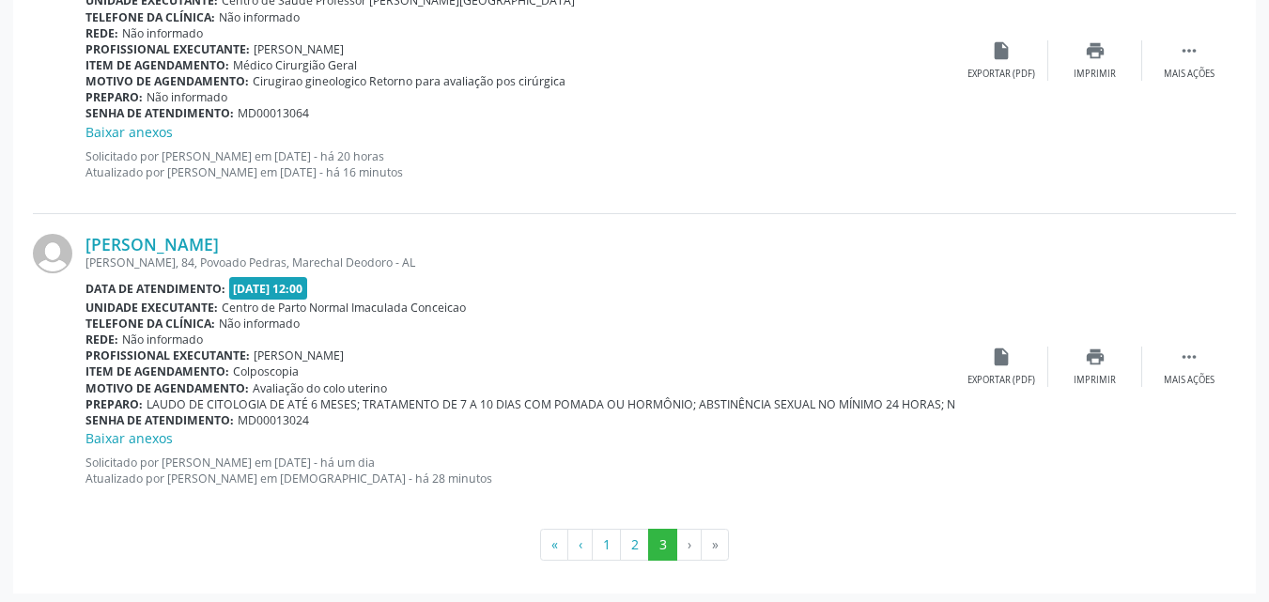
drag, startPoint x: 79, startPoint y: 237, endPoint x: 432, endPoint y: 351, distance: 371.3
click at [432, 351] on div "[PERSON_NAME] [PERSON_NAME], 84, Povoado Pedras, [PERSON_NAME] - AL Data de ate…" at bounding box center [634, 366] width 1203 height 305
copy div "Edjanete dos Santos Marques Denisson [STREET_ADDRESS], Marechal Deodoro - AL Da…"
click at [564, 178] on p "Solicitado por [PERSON_NAME] em [DATE] - há 20 horas Atualizado por [PERSON_NAM…" at bounding box center [519, 164] width 869 height 32
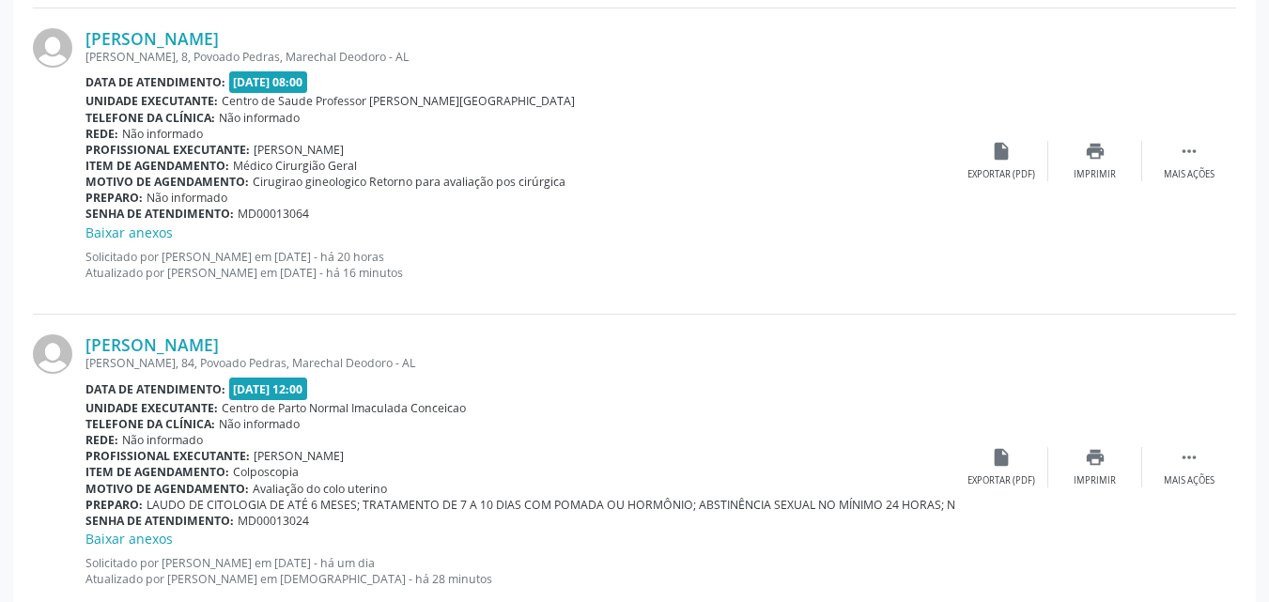
scroll to position [2311, 0]
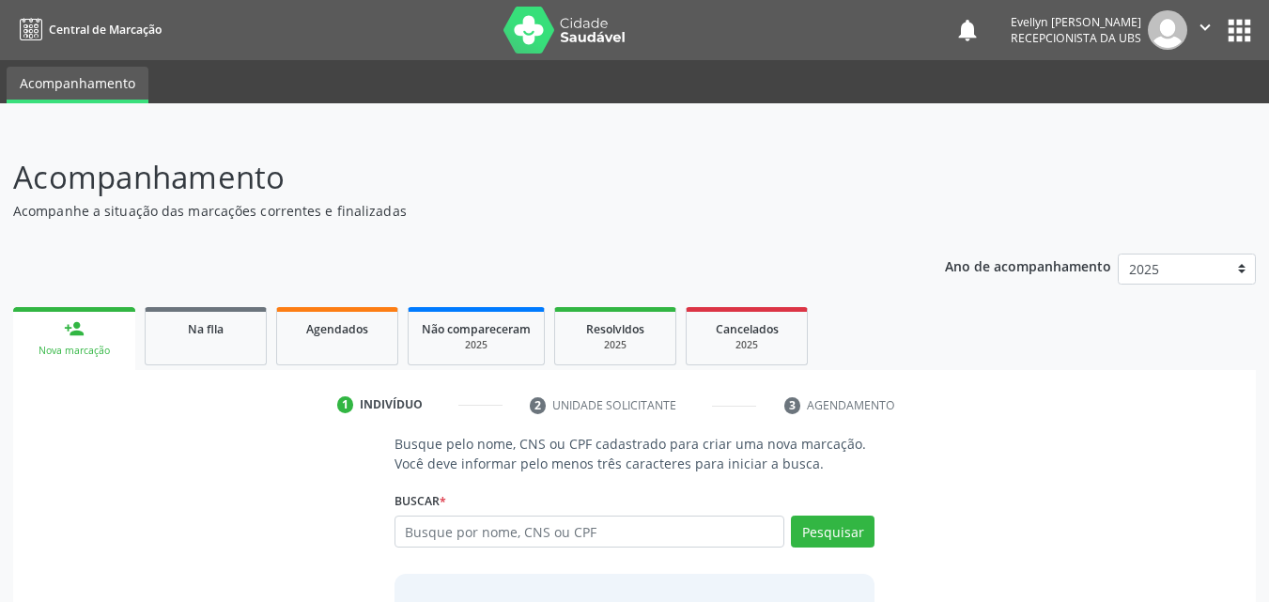
click at [1268, 366] on html "Central de Marcação notifications Evellyn Suellem Santos Avelino da Silva Recep…" at bounding box center [634, 301] width 1269 height 602
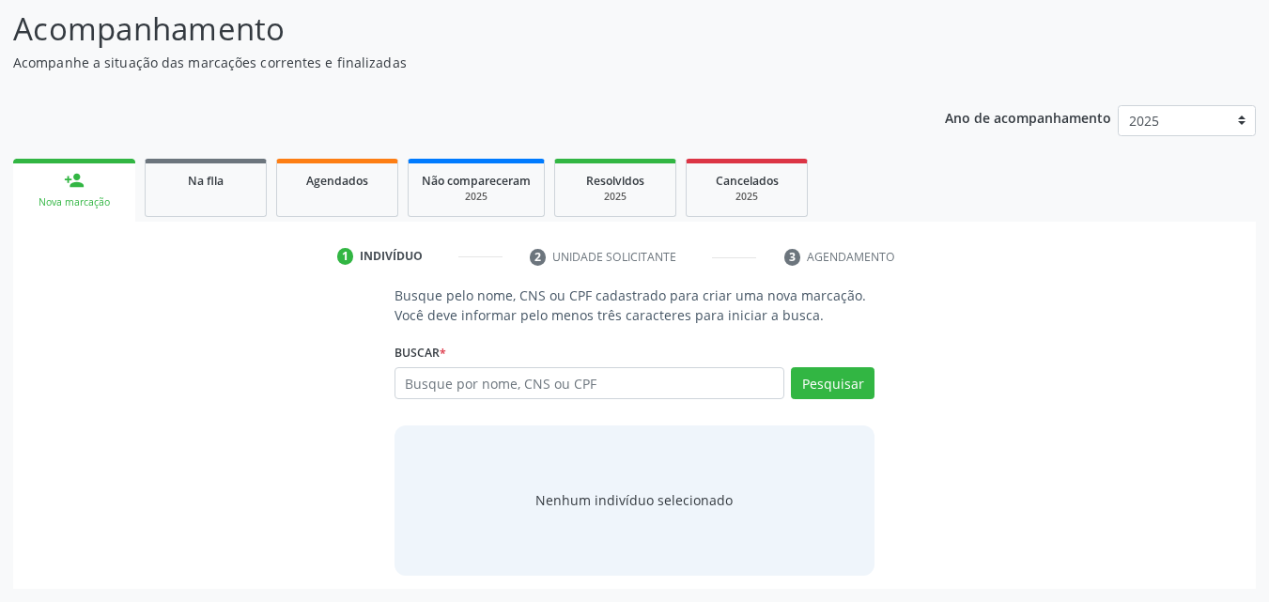
click at [597, 379] on input "text" at bounding box center [589, 383] width 391 height 32
click at [303, 201] on link "Agendados" at bounding box center [337, 188] width 122 height 58
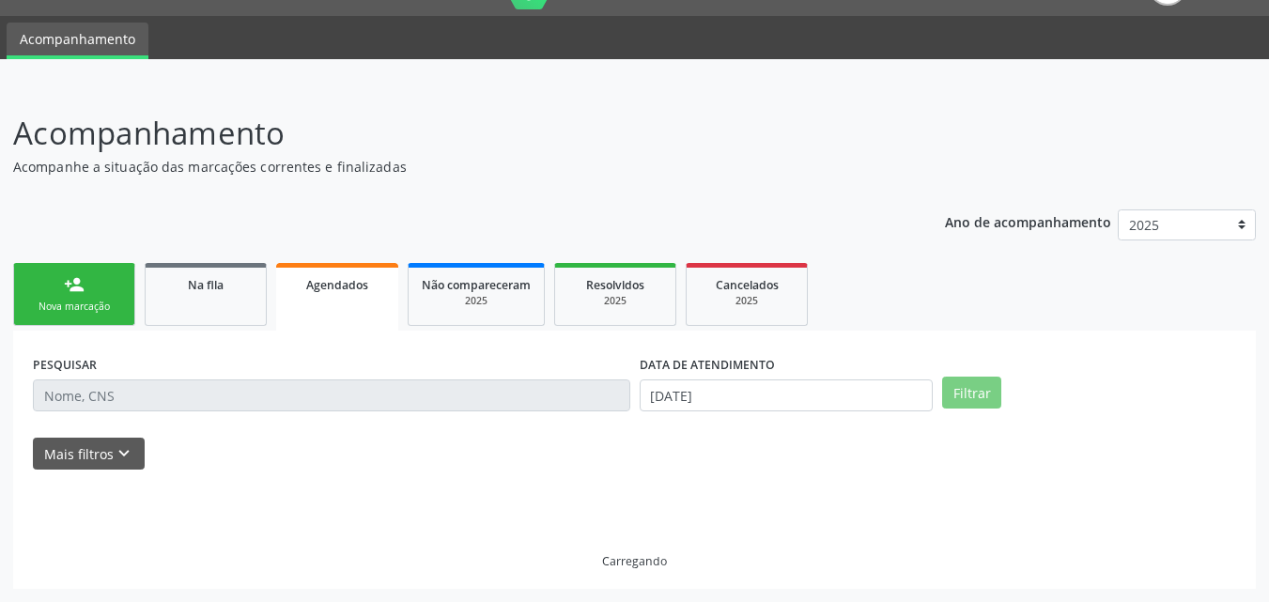
scroll to position [44, 0]
click at [326, 203] on div "Ano de acompanhamento 2025 person_add Nova marcação Na fila Agendados Não compa…" at bounding box center [634, 393] width 1243 height 394
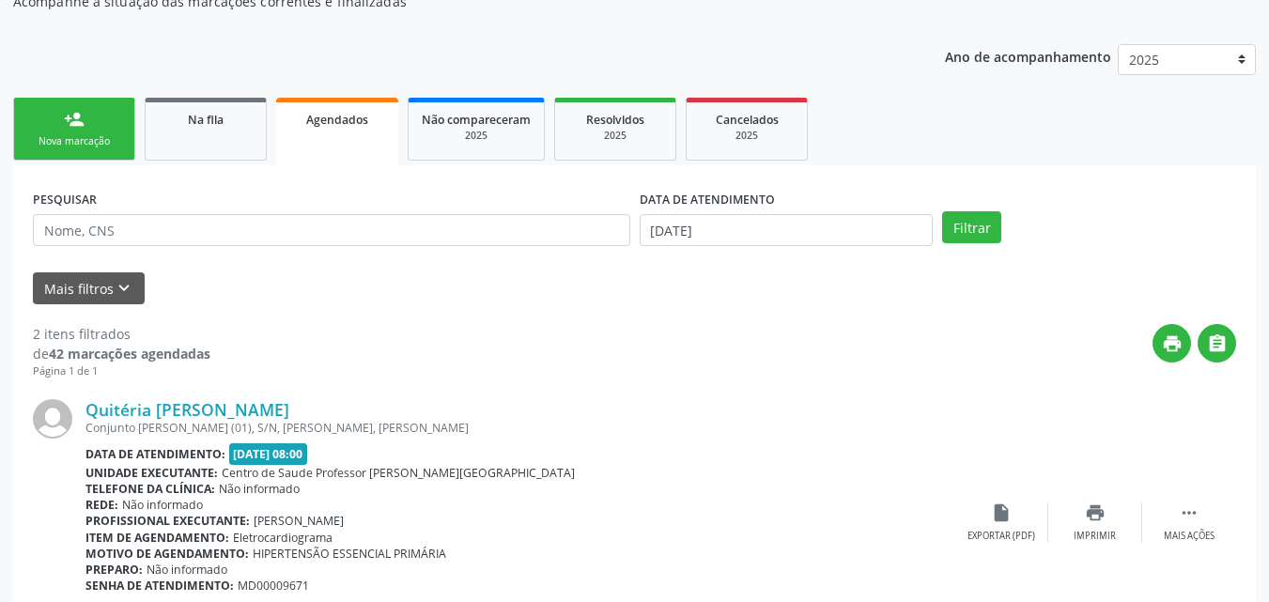
scroll to position [208, 0]
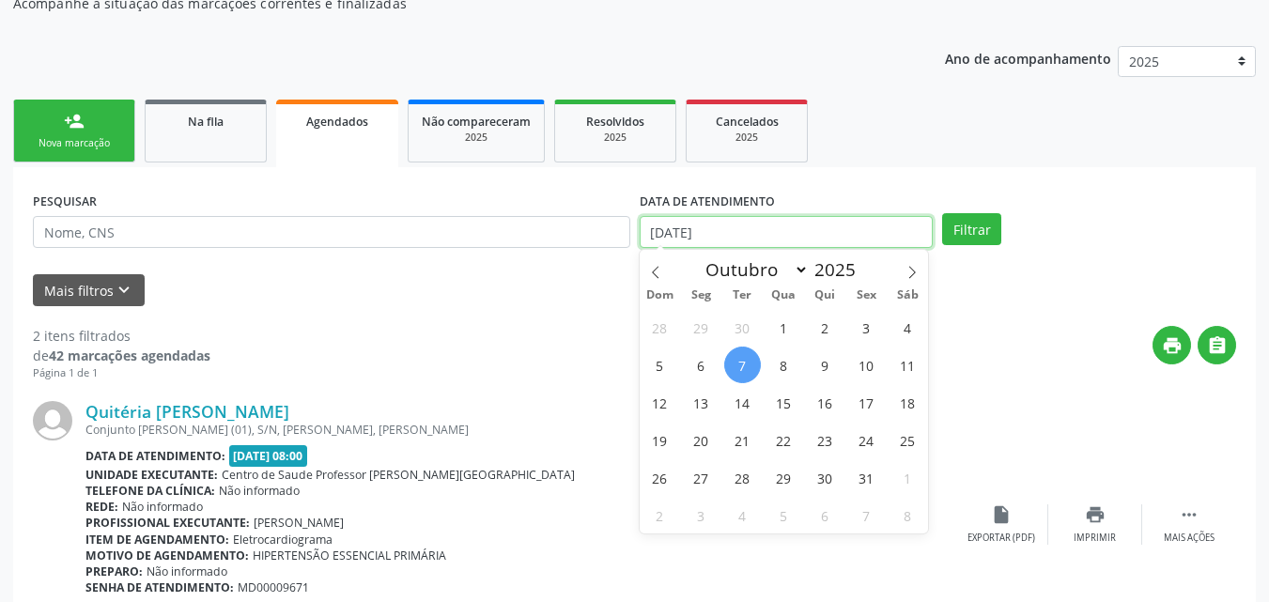
click at [662, 224] on input "[DATE]" at bounding box center [787, 232] width 294 height 32
click at [640, 273] on span at bounding box center [656, 266] width 32 height 32
select select "8"
click at [698, 330] on span "1" at bounding box center [701, 327] width 37 height 37
type input "01/09/2025"
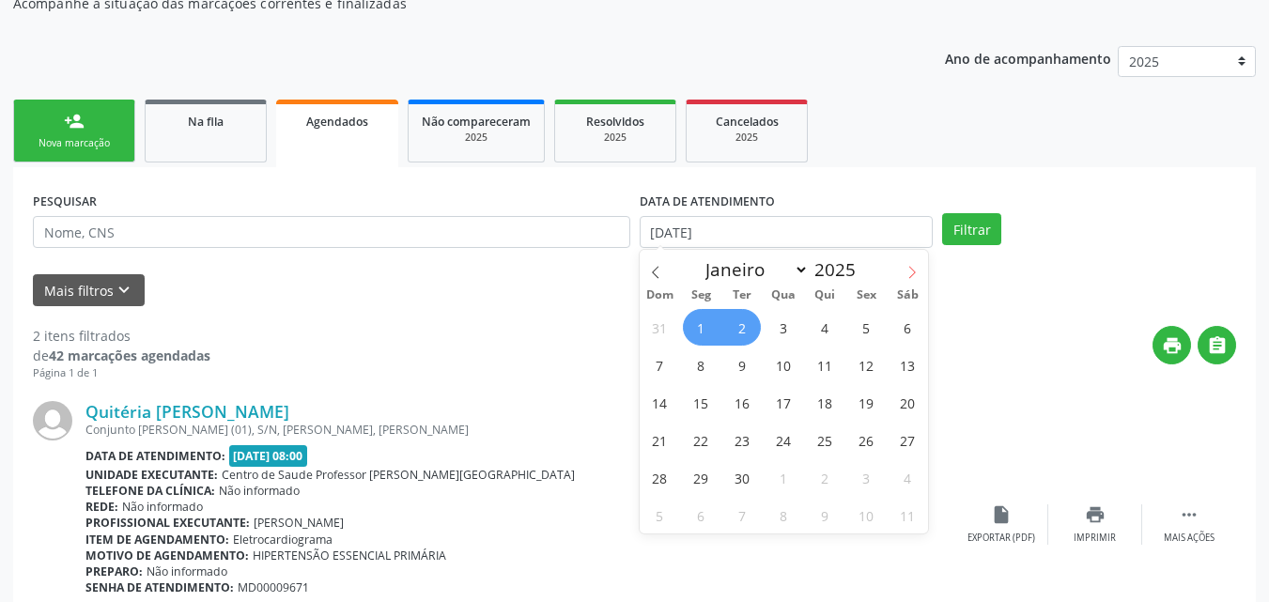
click at [916, 262] on span at bounding box center [912, 266] width 32 height 32
select select "9"
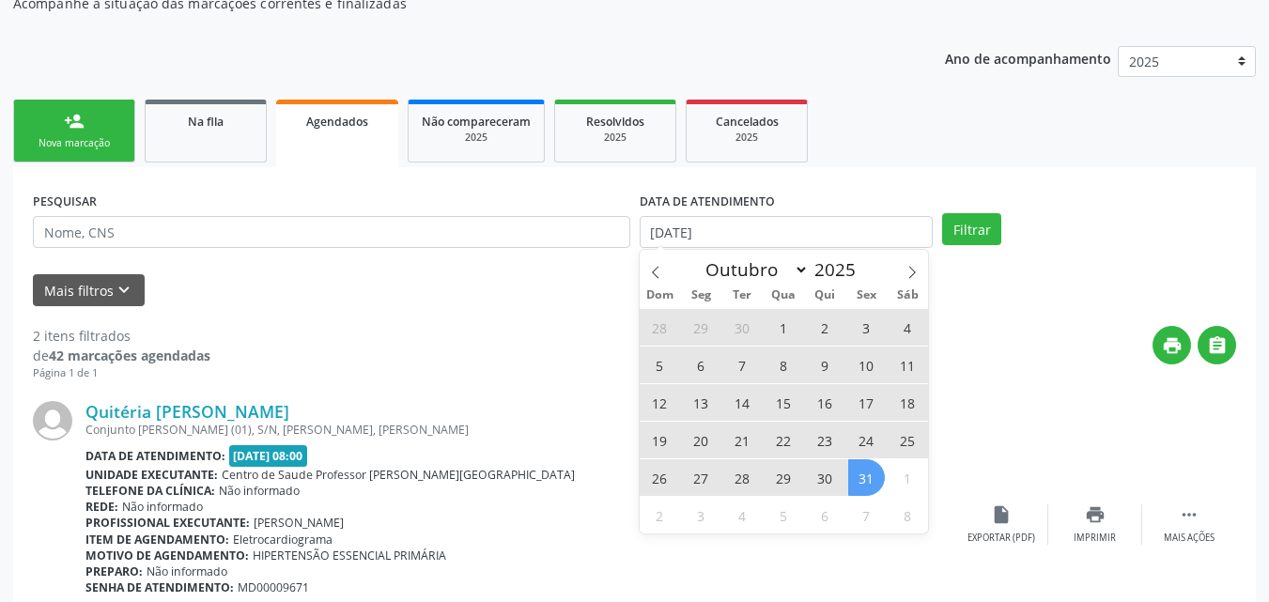
click at [857, 463] on span "31" at bounding box center [866, 477] width 37 height 37
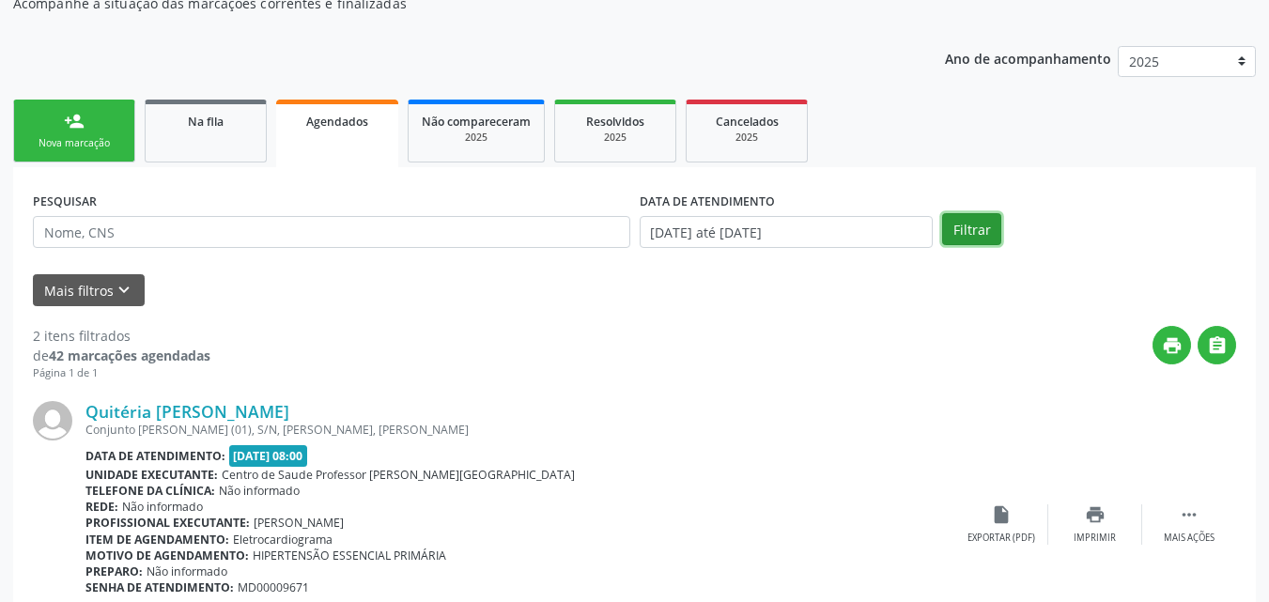
click at [970, 220] on button "Filtrar" at bounding box center [971, 229] width 59 height 32
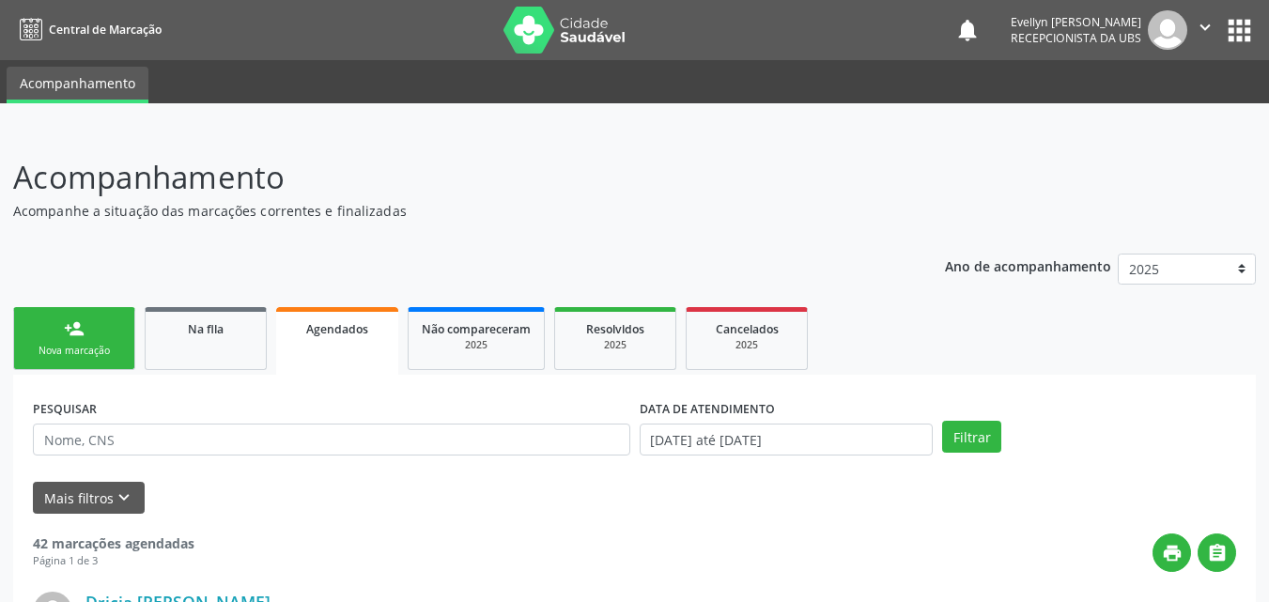
scroll to position [99, 0]
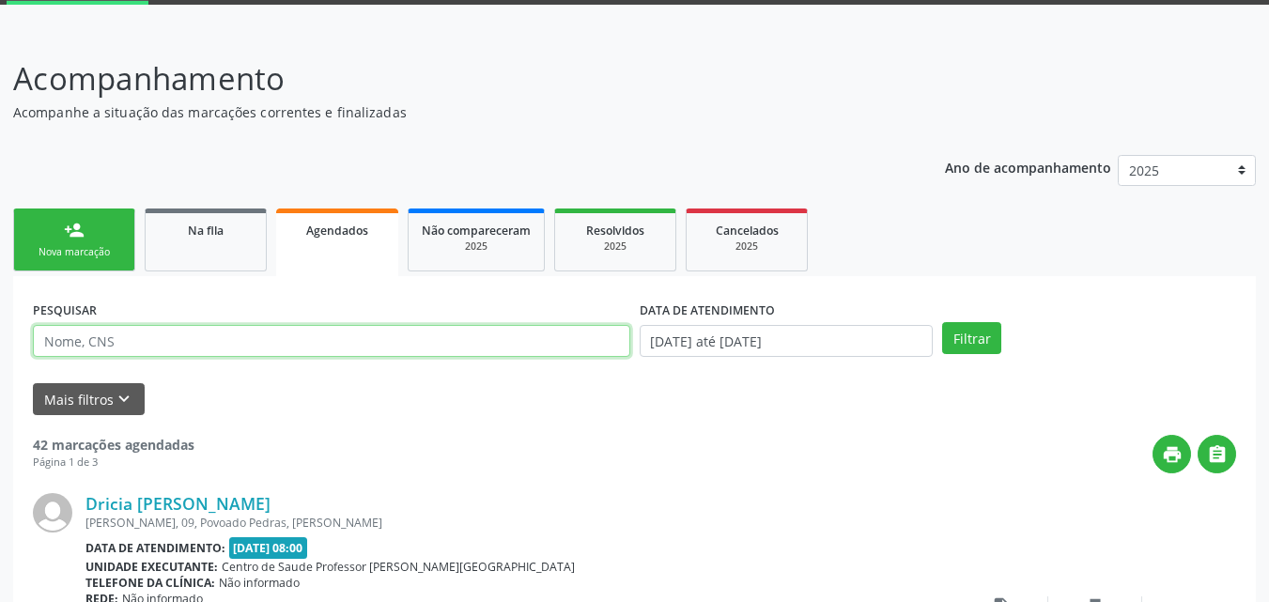
click at [400, 356] on input "text" at bounding box center [331, 341] width 597 height 32
type input "saulo"
click at [942, 322] on button "Filtrar" at bounding box center [971, 338] width 59 height 32
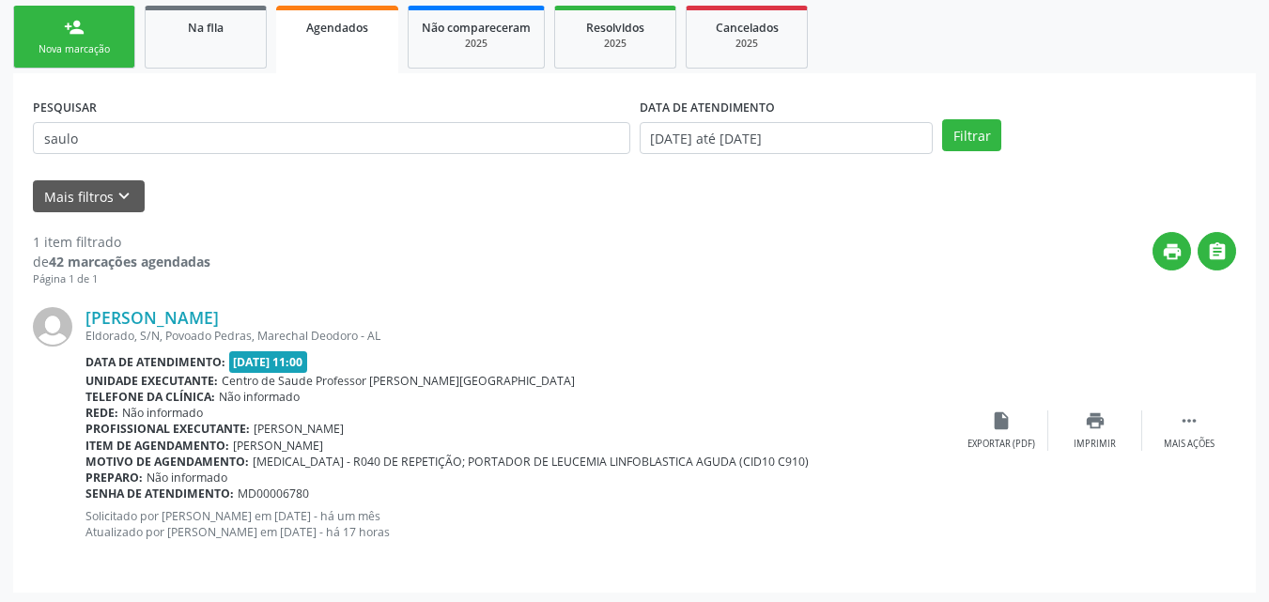
scroll to position [305, 0]
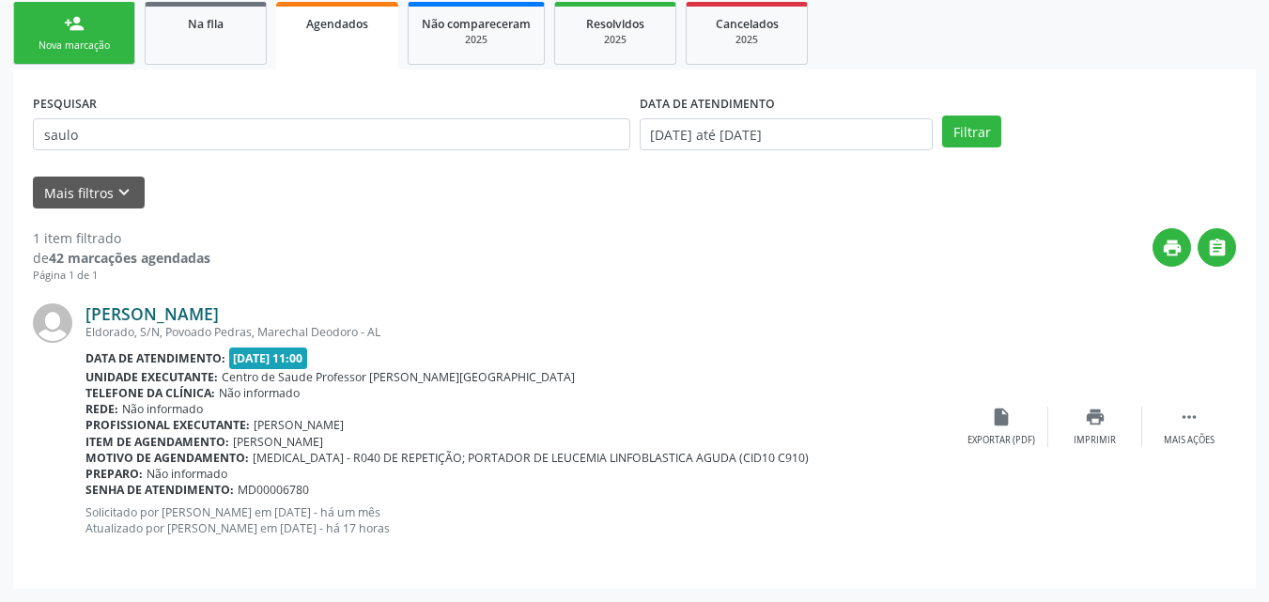
click at [219, 312] on link "[PERSON_NAME]" at bounding box center [151, 313] width 133 height 21
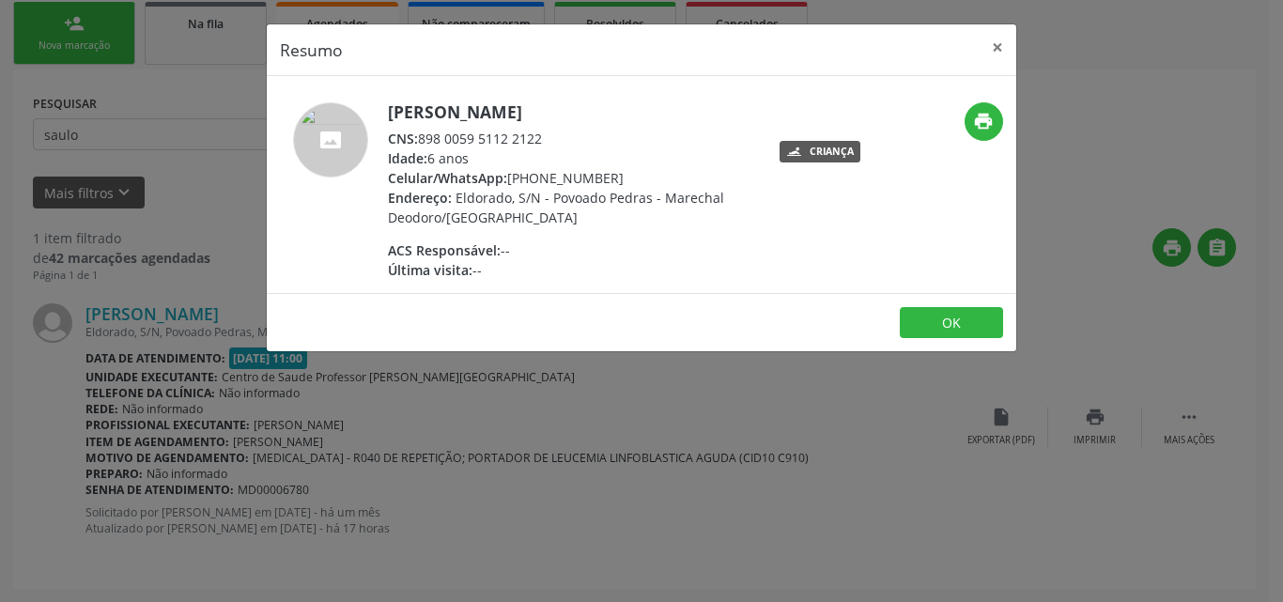
click at [405, 138] on span "CNS:" at bounding box center [403, 139] width 30 height 18
drag, startPoint x: 545, startPoint y: 143, endPoint x: 425, endPoint y: 146, distance: 120.3
click at [425, 146] on div "CNS: 898 0059 5112 2122" at bounding box center [570, 139] width 365 height 20
copy div "898 0059 5112 2122"
click at [999, 52] on button "×" at bounding box center [998, 47] width 38 height 46
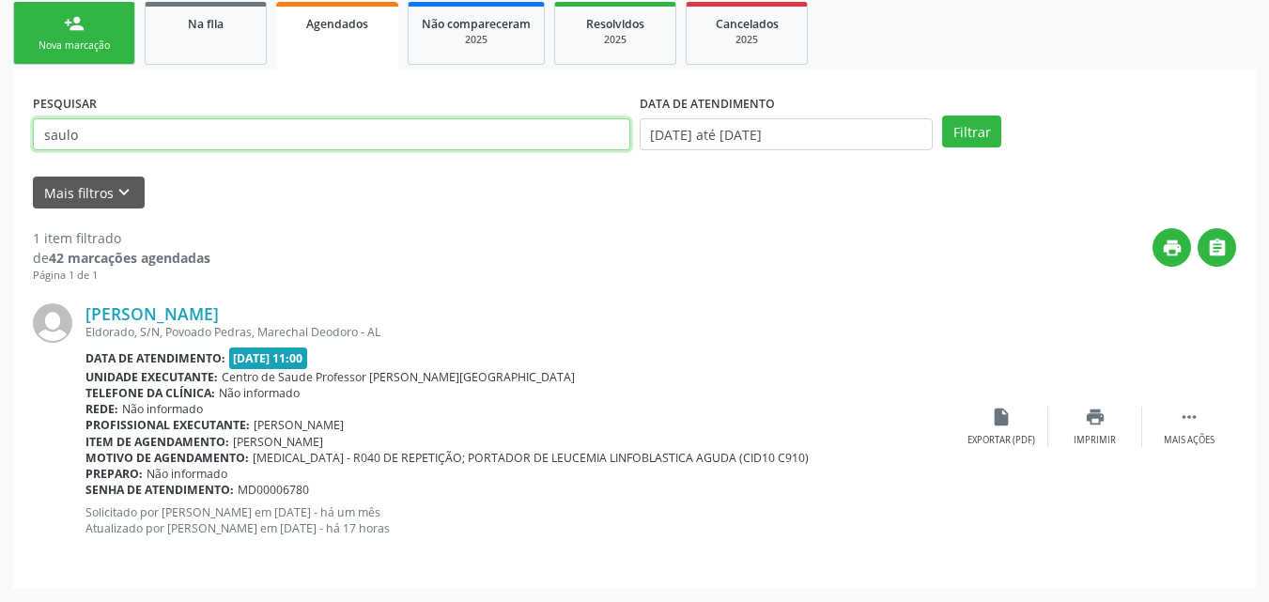
click at [222, 129] on input "saulo" at bounding box center [331, 134] width 597 height 32
click at [942, 116] on button "Filtrar" at bounding box center [971, 132] width 59 height 32
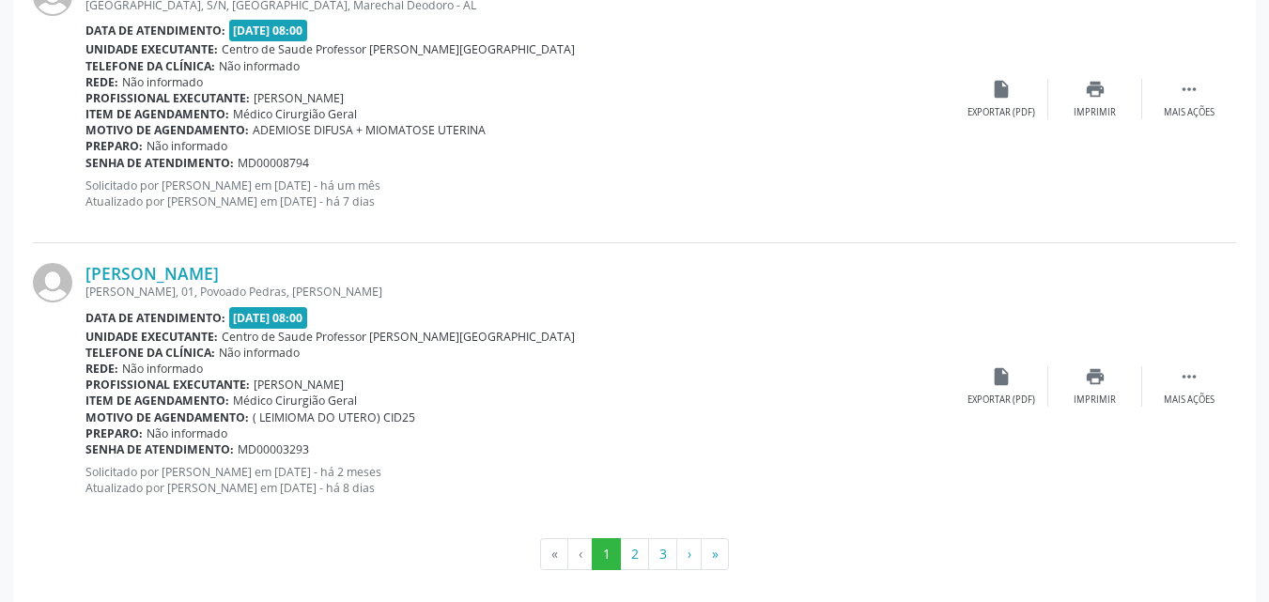
scroll to position [4359, 0]
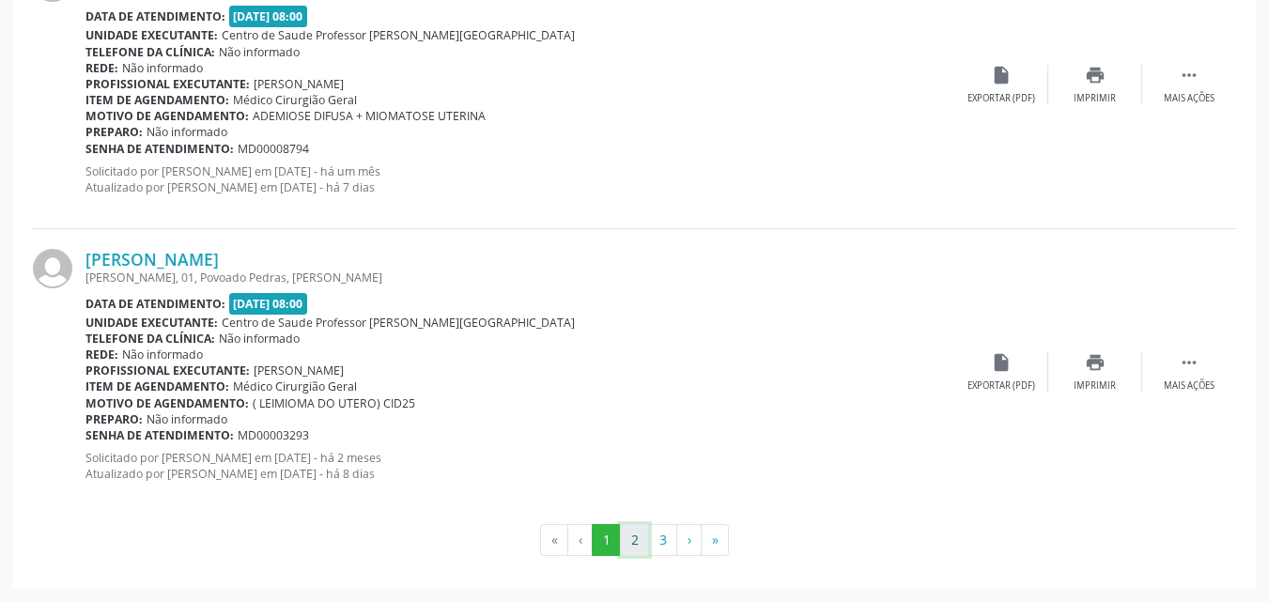
click at [636, 545] on button "2" at bounding box center [634, 540] width 29 height 32
click at [667, 533] on button "3" at bounding box center [662, 540] width 29 height 32
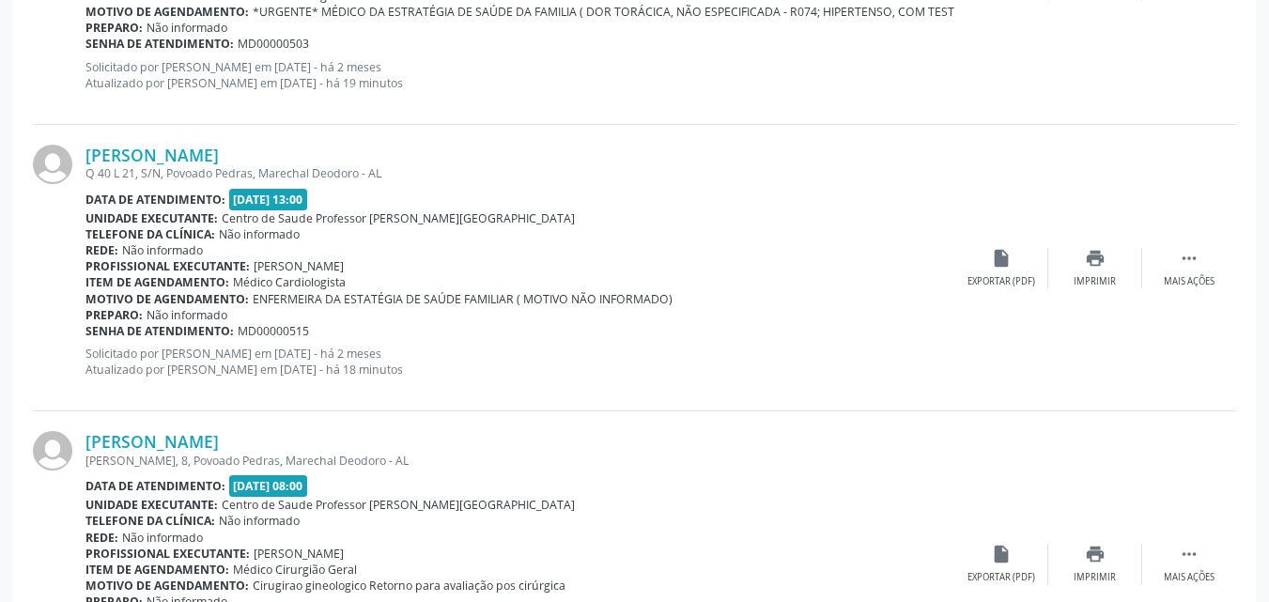
scroll to position [3041, 0]
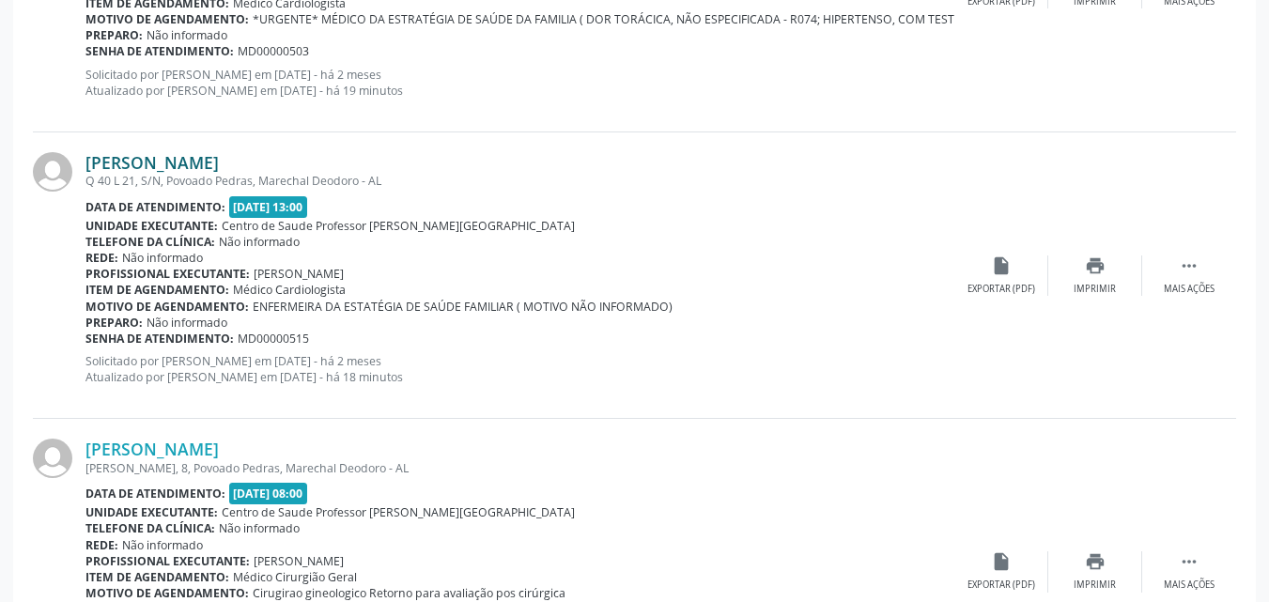
click at [219, 163] on link "[PERSON_NAME]" at bounding box center [151, 162] width 133 height 21
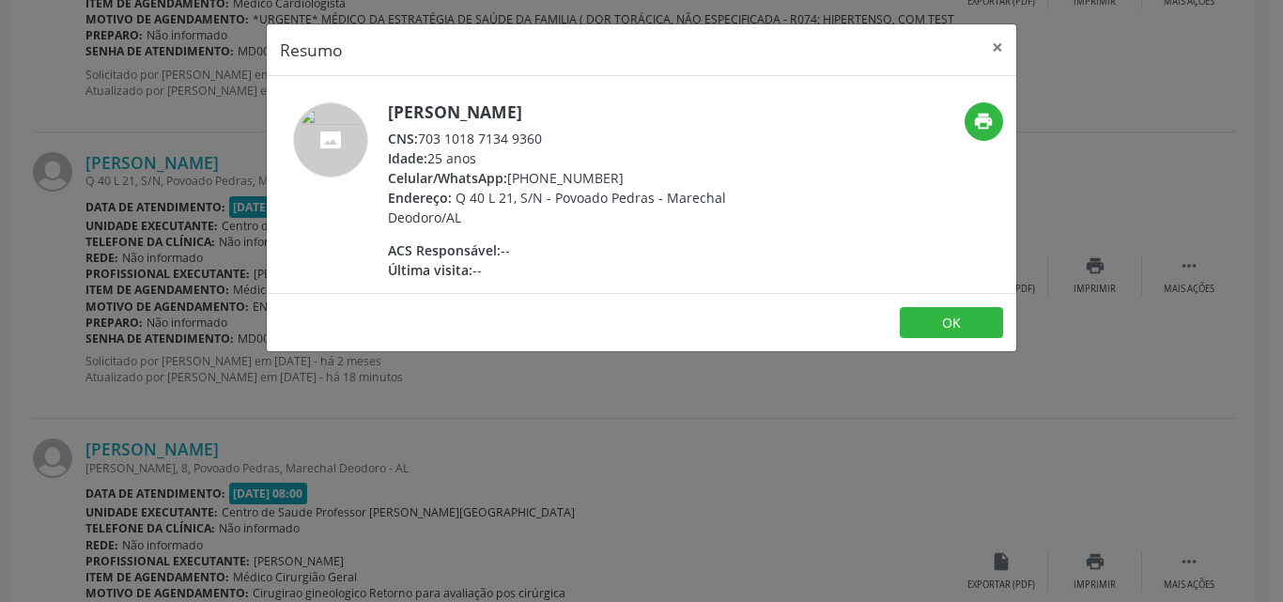
click at [629, 442] on div "Resumo × Sabrina Menezes dos Santos CNS: 703 1018 7134 9360 Idade: 25 anos Celu…" at bounding box center [641, 301] width 1283 height 602
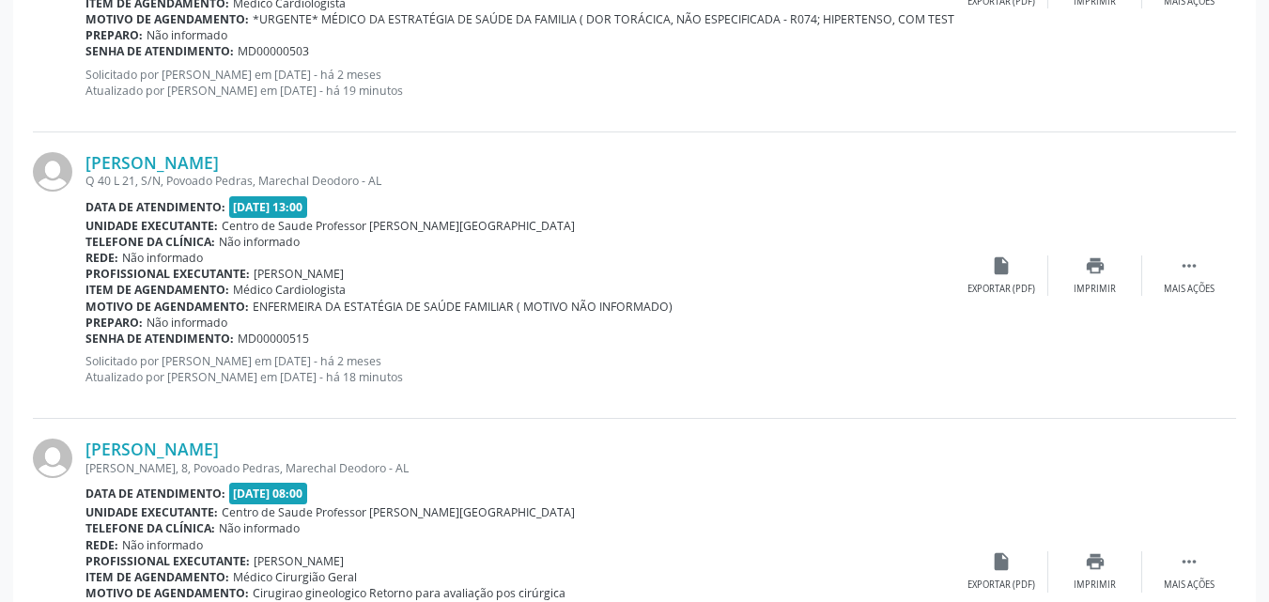
click at [278, 173] on div "Q 40 L 21, S/N, Povoado Pedras, Marechal Deodoro - AL" at bounding box center [519, 181] width 869 height 16
click at [219, 159] on link "[PERSON_NAME]" at bounding box center [151, 162] width 133 height 21
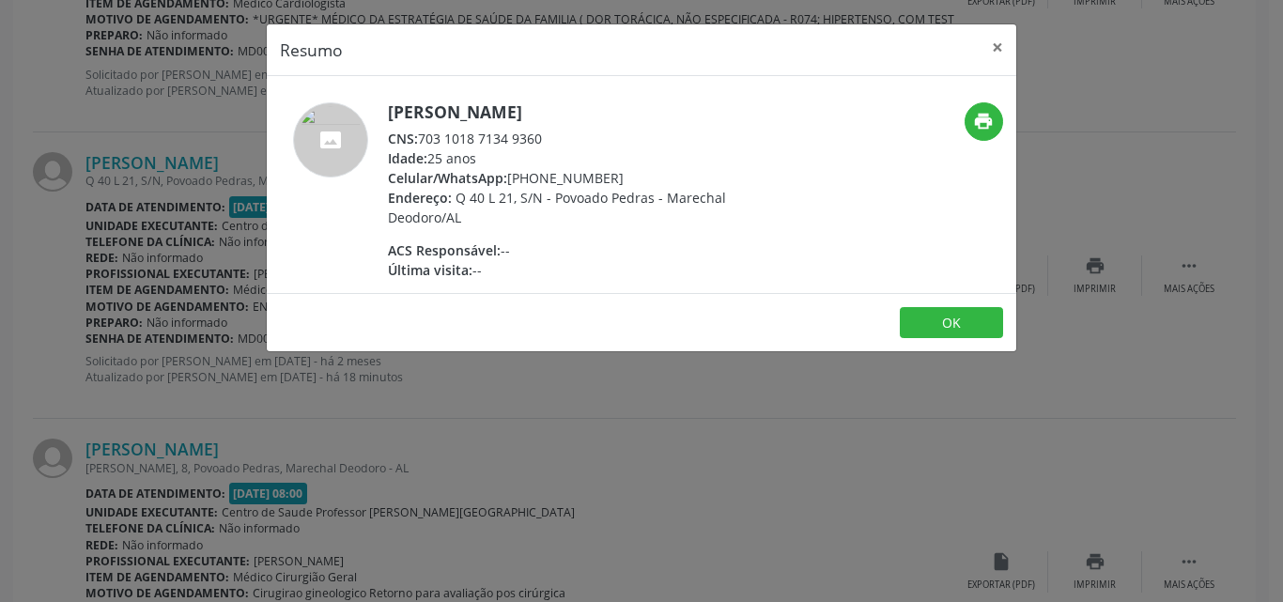
click at [543, 131] on div "Sabrina Menezes dos Santos CNS: 703 1018 7134 9360 Idade: 25 anos Celular/Whats…" at bounding box center [570, 191] width 365 height 178
drag, startPoint x: 543, startPoint y: 131, endPoint x: 421, endPoint y: 145, distance: 122.9
click at [421, 145] on div "CNS: 703 1018 7134 9360" at bounding box center [570, 139] width 365 height 20
copy div "703 1018 7134 9360"
click at [1096, 80] on div "Resumo × Sabrina Menezes dos Santos CNS: 703 1018 7134 9360 Idade: 25 anos Celu…" at bounding box center [641, 301] width 1283 height 602
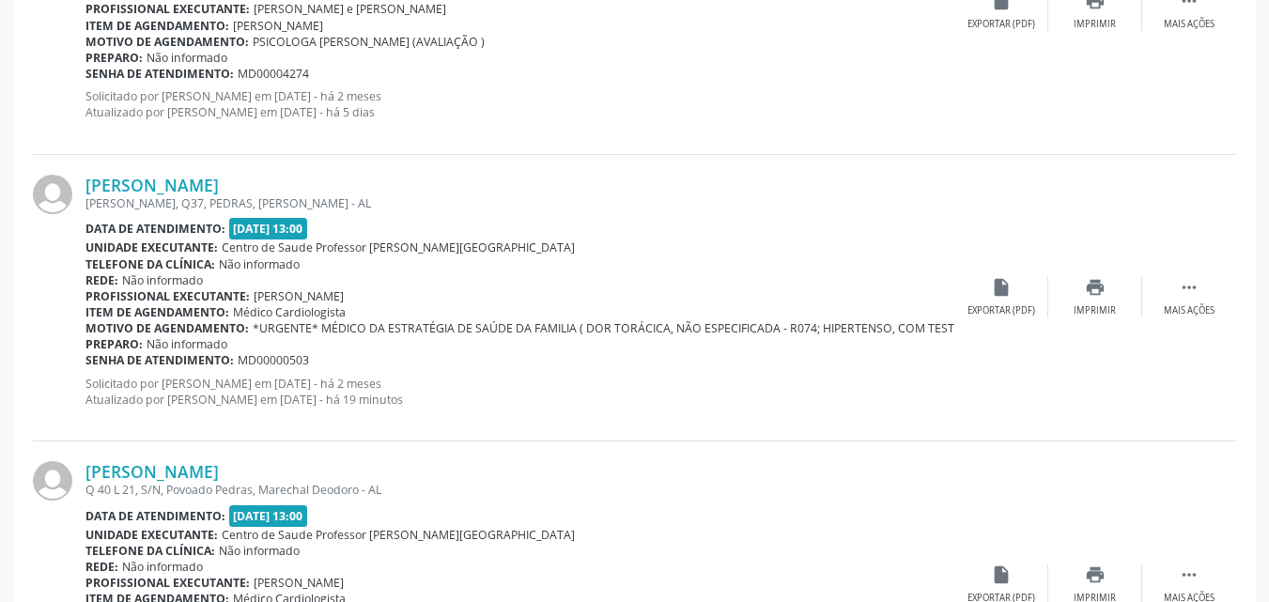
scroll to position [2698, 0]
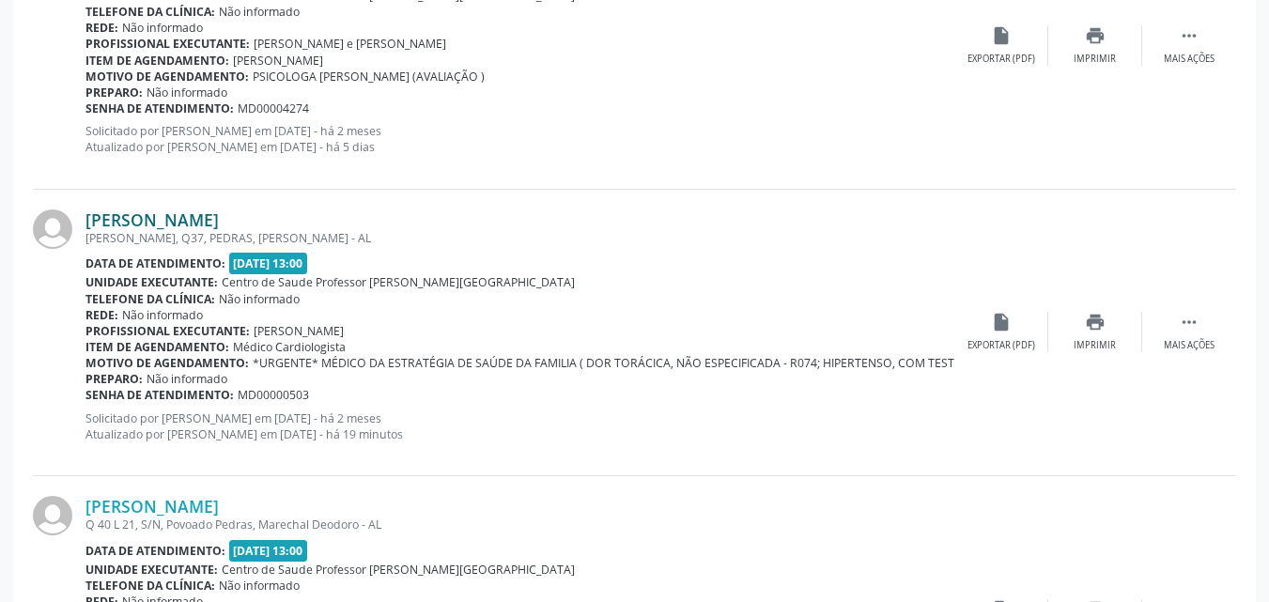
click at [219, 212] on link "[PERSON_NAME]" at bounding box center [151, 219] width 133 height 21
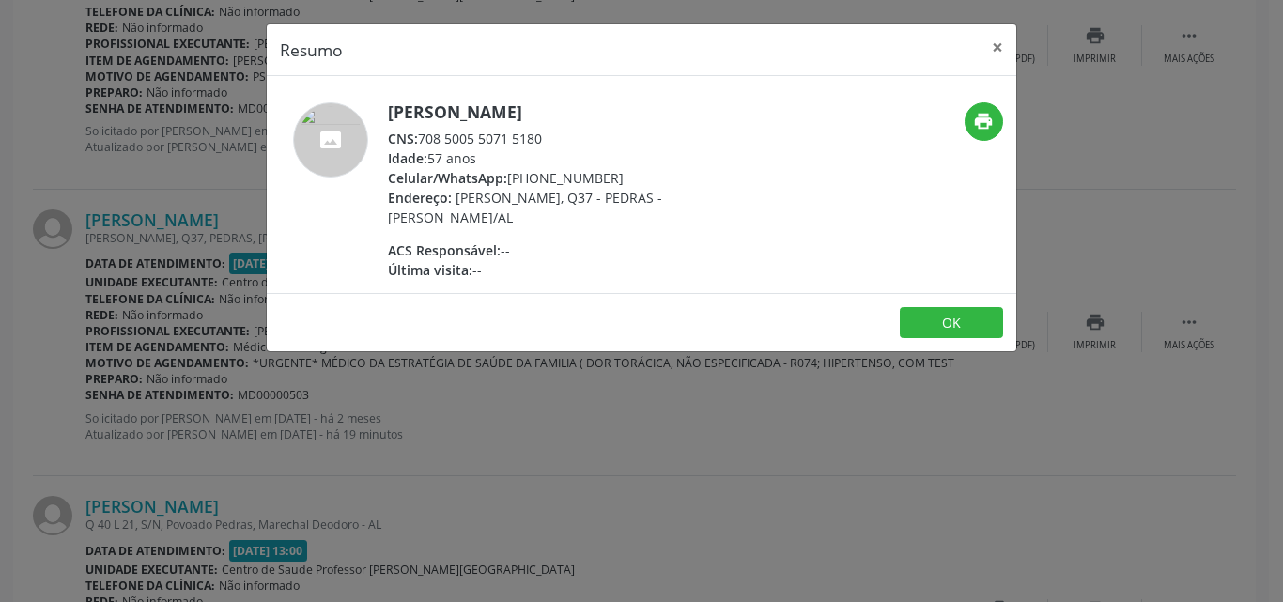
drag, startPoint x: 546, startPoint y: 140, endPoint x: 422, endPoint y: 138, distance: 124.0
click at [422, 138] on div "CNS: 708 5005 5071 5180" at bounding box center [570, 139] width 365 height 20
copy div "708 5005 5071 5180"
click at [1000, 47] on button "×" at bounding box center [998, 47] width 38 height 46
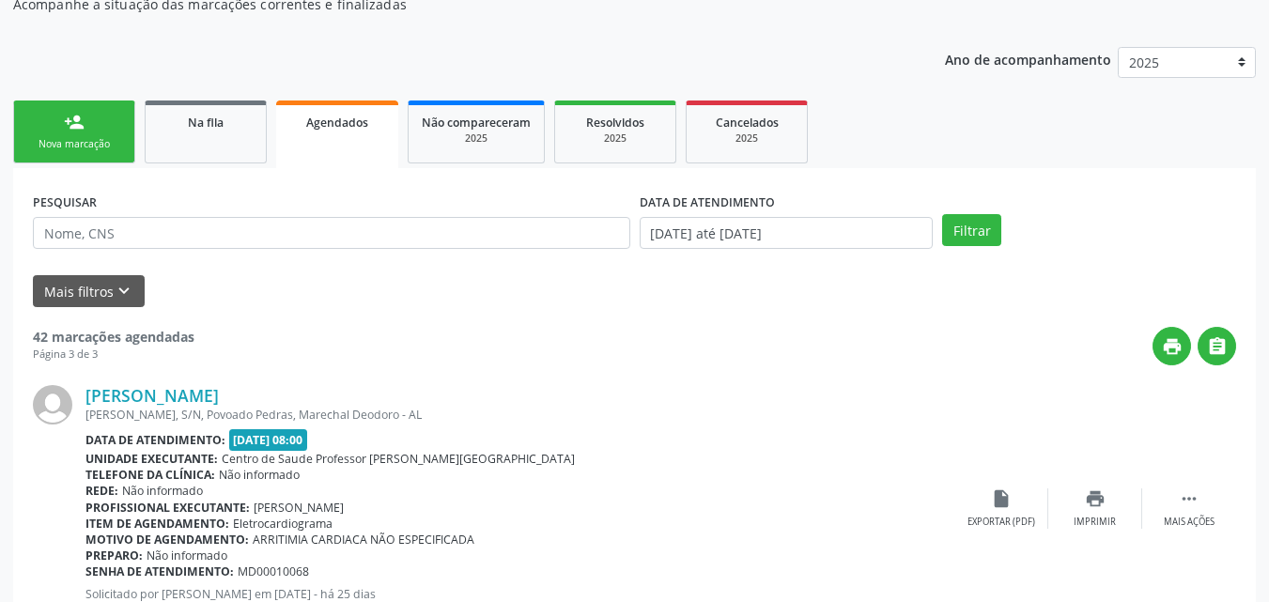
scroll to position [193, 0]
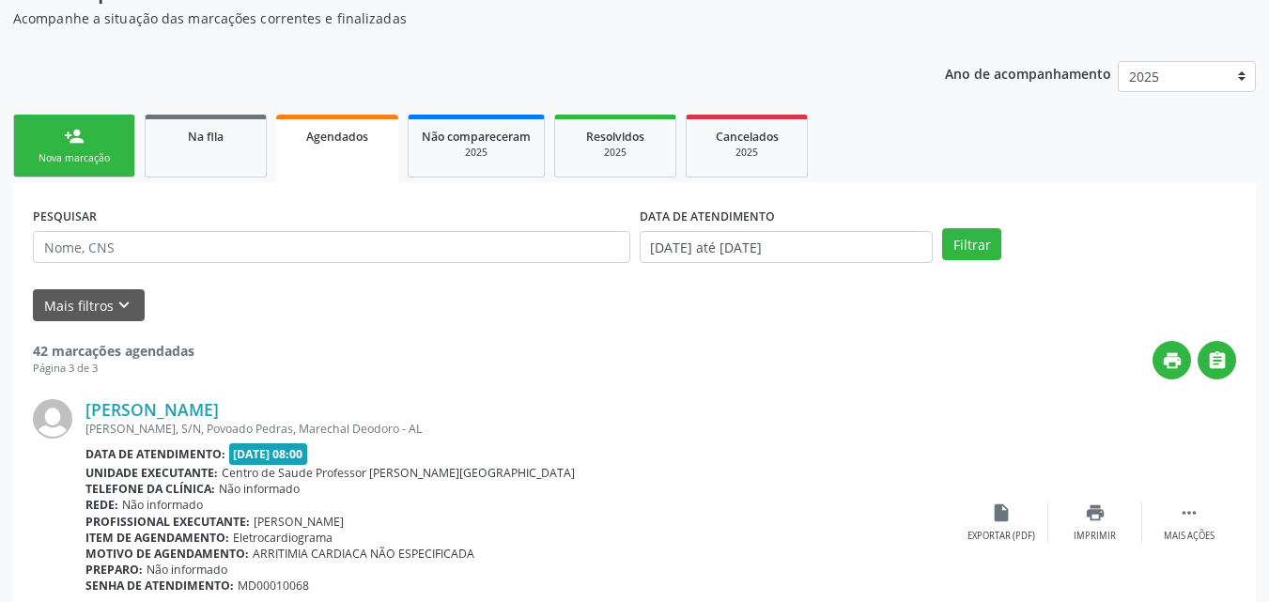
click at [89, 151] on div "Nova marcação" at bounding box center [74, 158] width 94 height 14
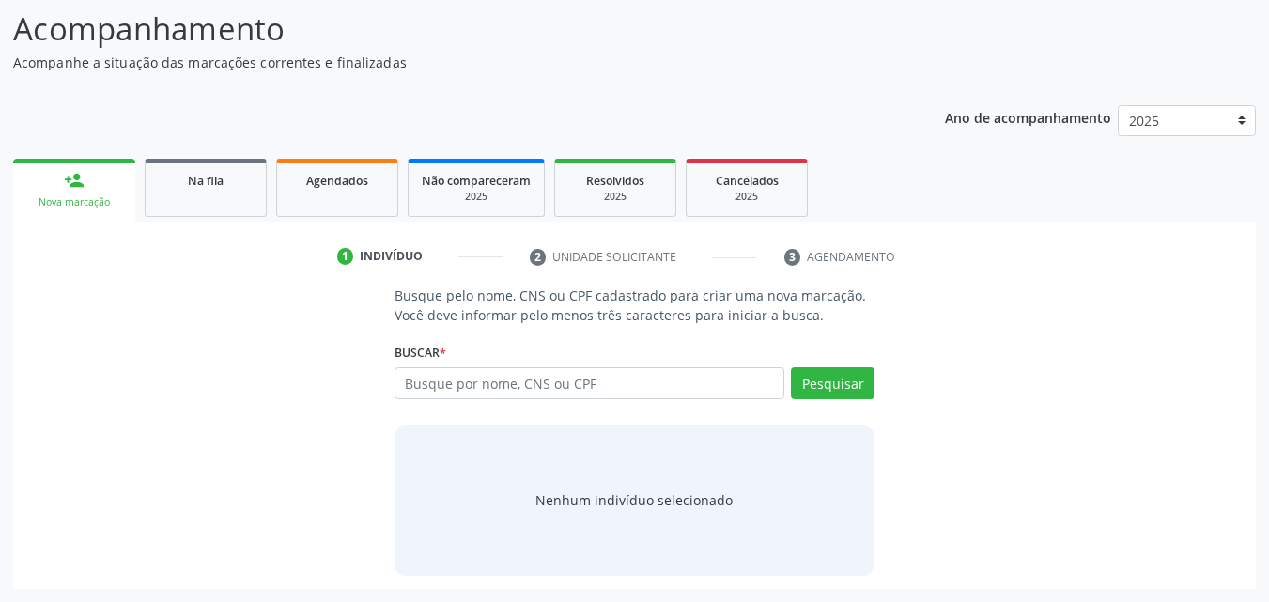
scroll to position [148, 0]
click at [694, 398] on input "text" at bounding box center [589, 383] width 391 height 32
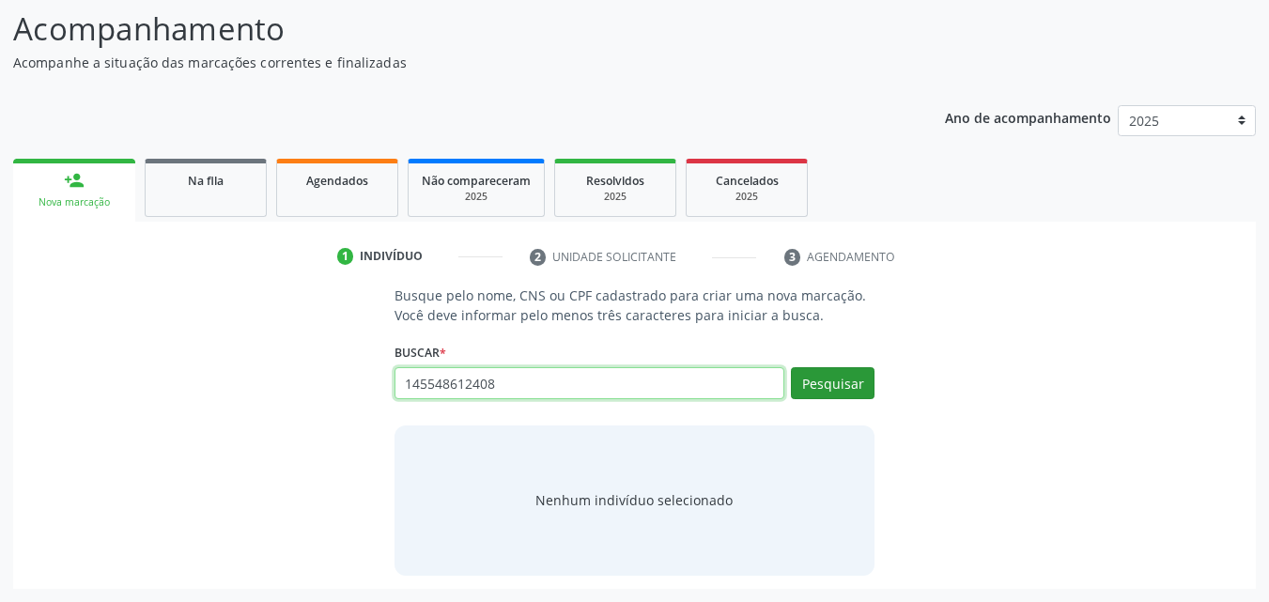
type input "145548612408"
click at [827, 392] on button "Pesquisar" at bounding box center [833, 383] width 84 height 32
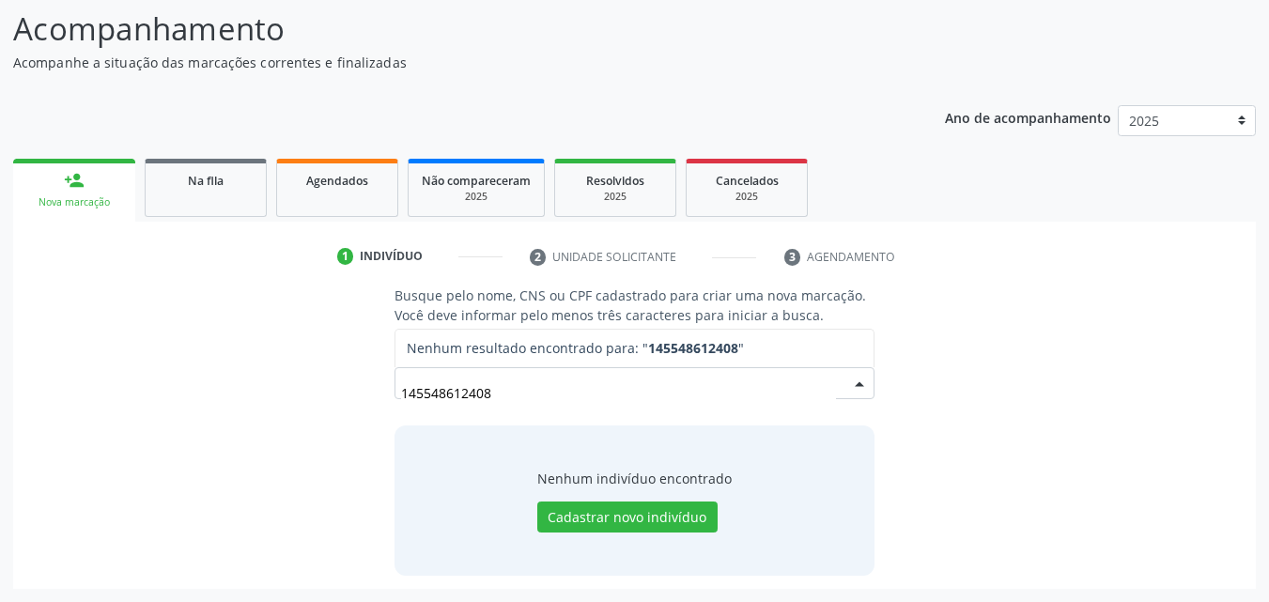
click at [427, 394] on input "145548612408" at bounding box center [619, 393] width 436 height 38
click at [426, 394] on input "145548612408" at bounding box center [619, 393] width 436 height 38
type input "14548612408"
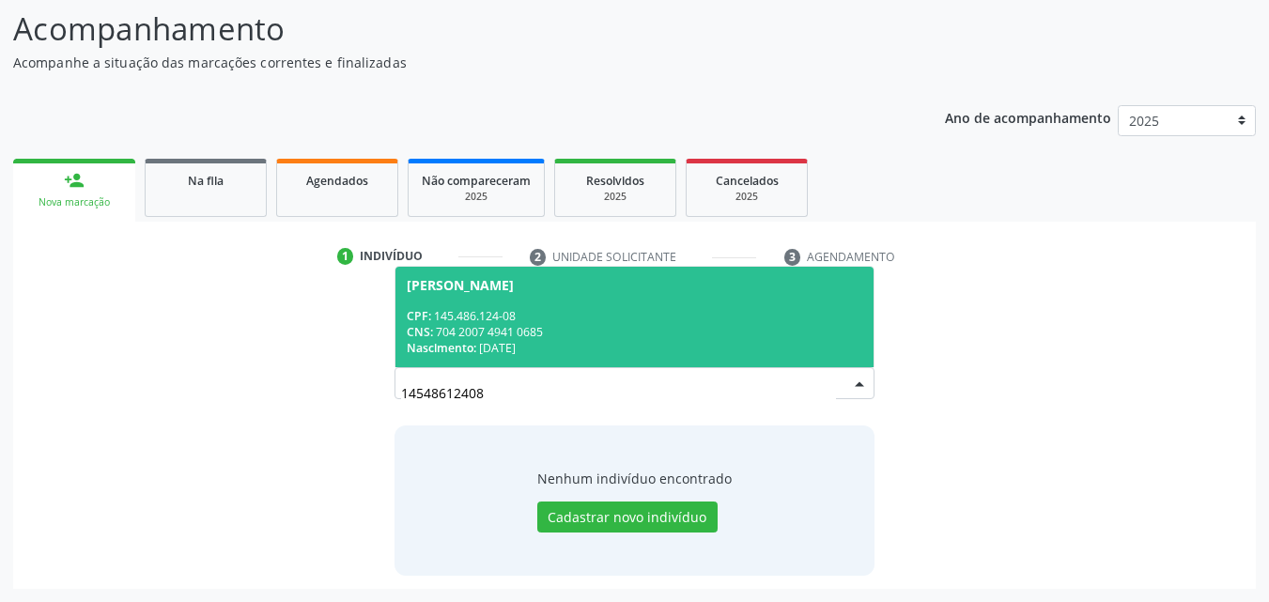
click at [605, 303] on span "Ryan Matheus de Oliveira Galvão CPF: 145.486.124-08 CNS: 704 2007 4941 0685 Nas…" at bounding box center [634, 317] width 479 height 100
